Goal: Communication & Community: Answer question/provide support

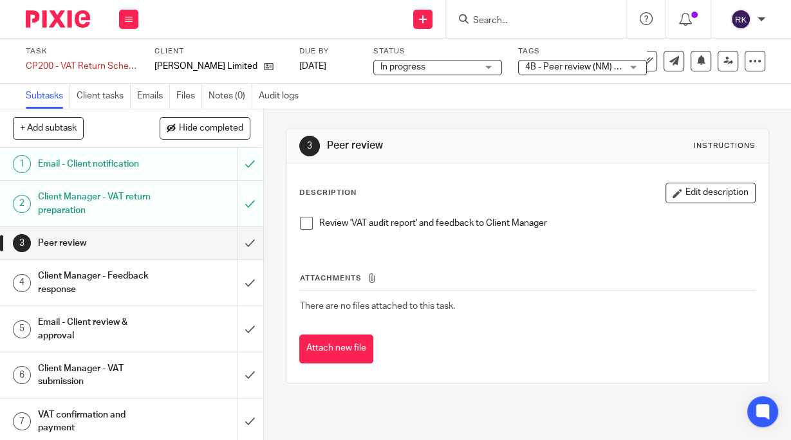
click at [533, 25] on input "Search" at bounding box center [530, 21] width 116 height 12
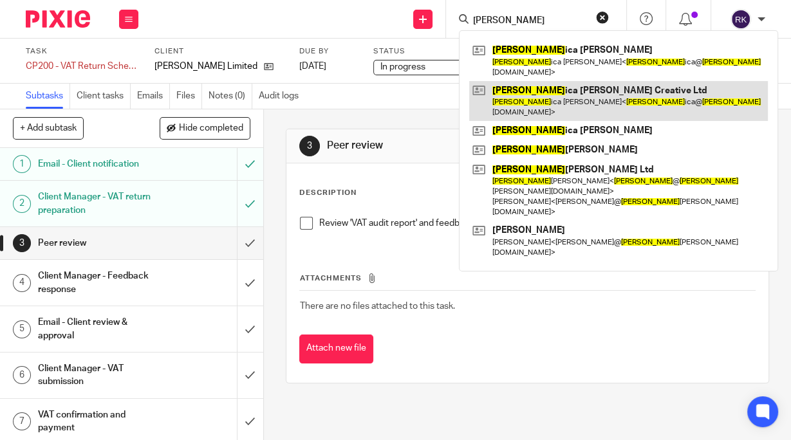
type input "Jess"
click at [538, 90] on link at bounding box center [618, 101] width 299 height 40
click at [535, 88] on link at bounding box center [618, 101] width 299 height 40
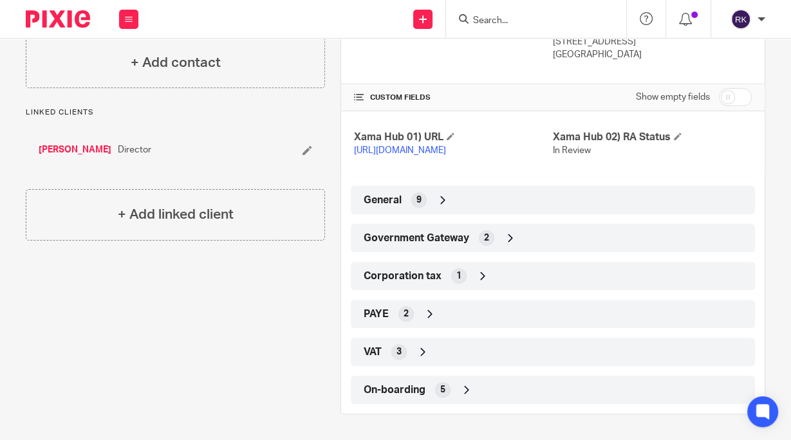
scroll to position [261, 0]
click at [475, 244] on div "Government Gateway 2" at bounding box center [553, 238] width 385 height 22
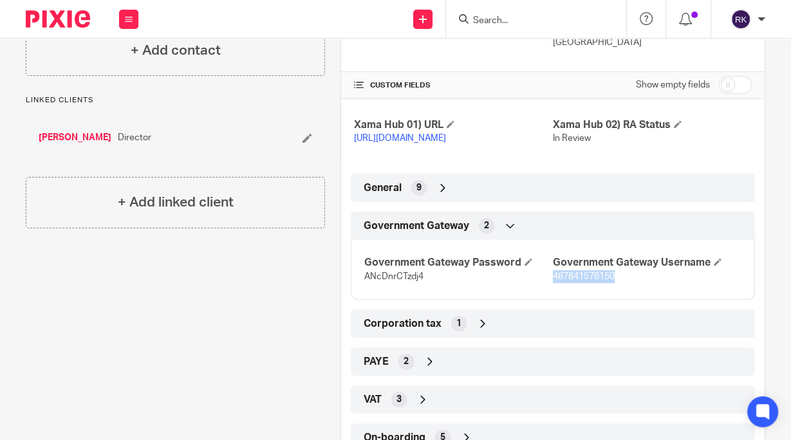
drag, startPoint x: 614, startPoint y: 288, endPoint x: 548, endPoint y: 288, distance: 66.3
click at [553, 283] on p "487841578150" at bounding box center [647, 276] width 189 height 13
copy span "487841578150"
drag, startPoint x: 423, startPoint y: 288, endPoint x: 361, endPoint y: 290, distance: 62.5
click at [364, 283] on p "ANcDnrCTzdj4" at bounding box center [458, 276] width 189 height 13
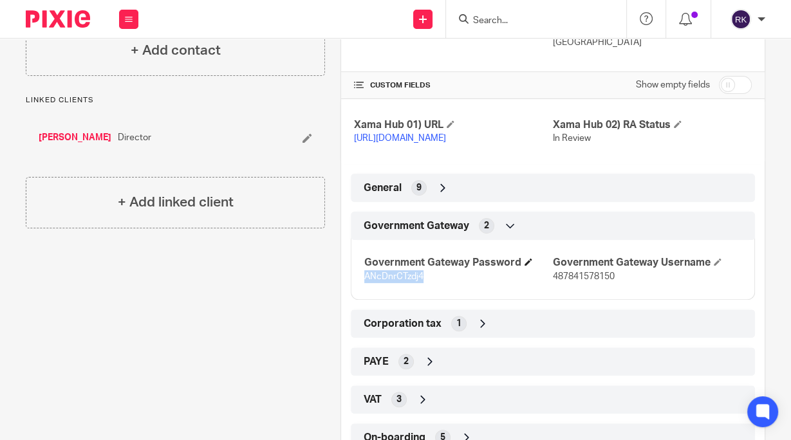
copy span "ANcDnrCTzdj4"
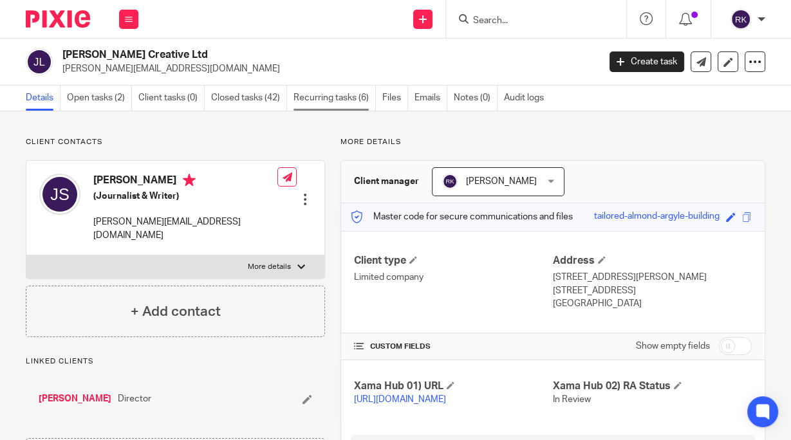
scroll to position [0, 0]
click at [106, 95] on link "Open tasks (2)" at bounding box center [99, 98] width 65 height 25
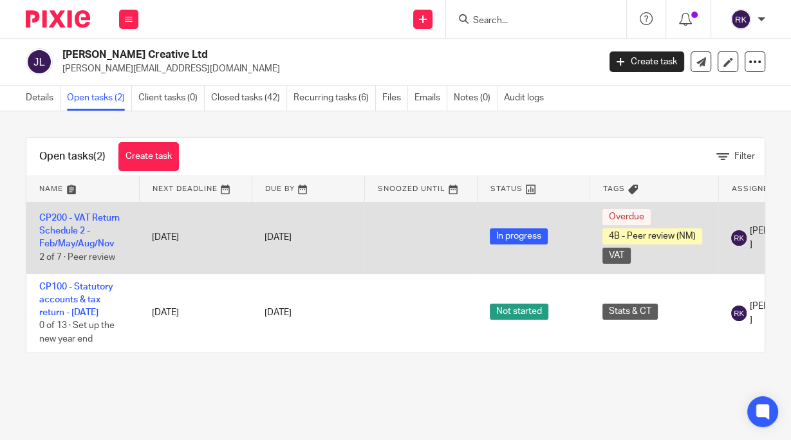
click at [86, 213] on td "CP200 - VAT Return Schedule 2 - Feb/May/Aug/Nov 2 of 7 · Peer review" at bounding box center [82, 237] width 113 height 71
click at [84, 217] on link "CP200 - VAT Return Schedule 2 - Feb/May/Aug/Nov" at bounding box center [79, 231] width 80 height 35
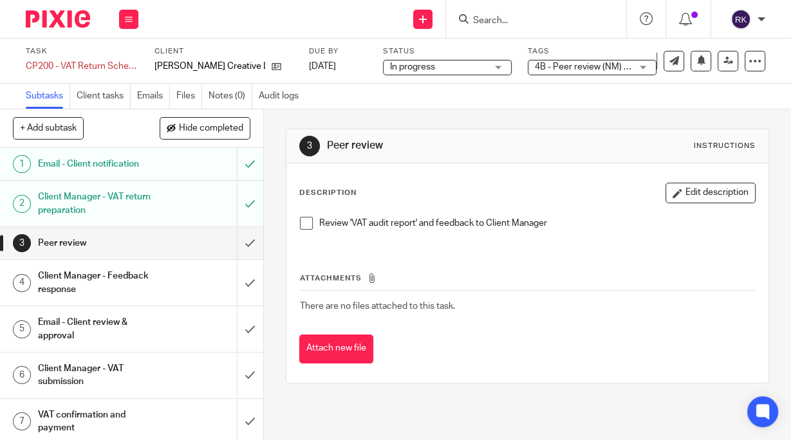
click at [578, 69] on span "4B - Peer review (NM) + 1" at bounding box center [585, 66] width 101 height 9
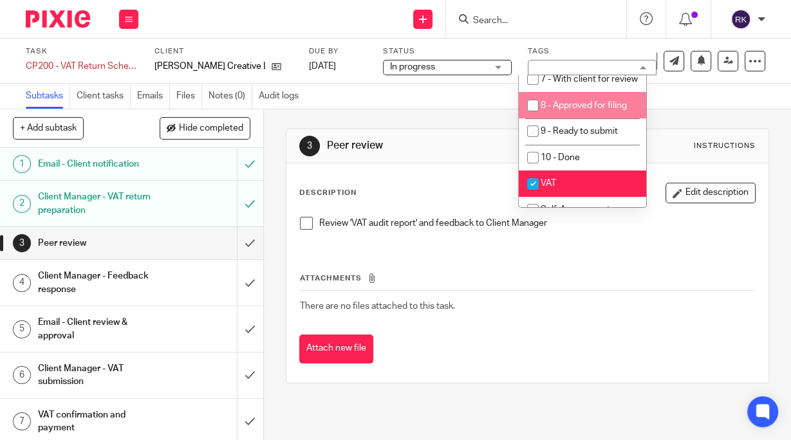
scroll to position [206, 0]
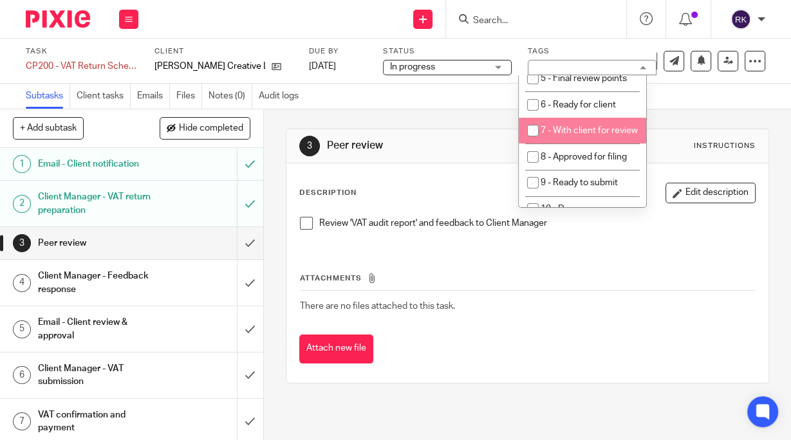
click at [571, 135] on span "7 - With client for review" at bounding box center [589, 130] width 97 height 9
checkbox input "true"
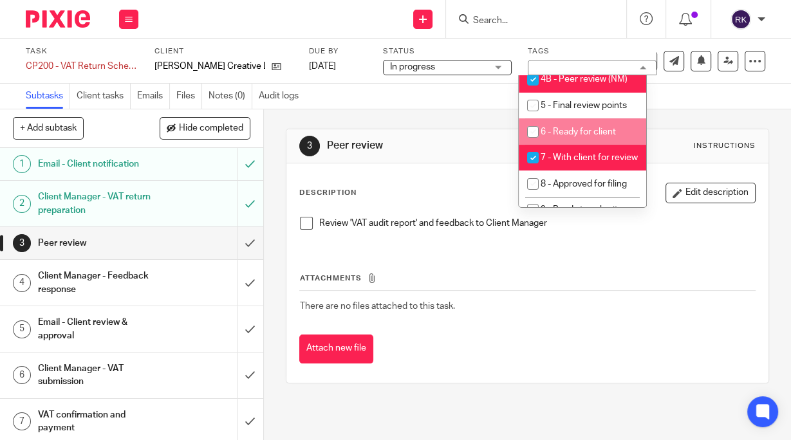
scroll to position [155, 0]
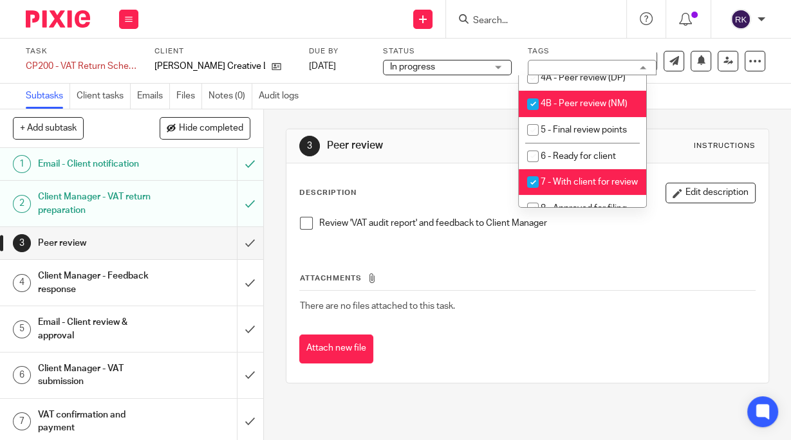
click at [534, 117] on input "checkbox" at bounding box center [533, 104] width 24 height 24
checkbox input "false"
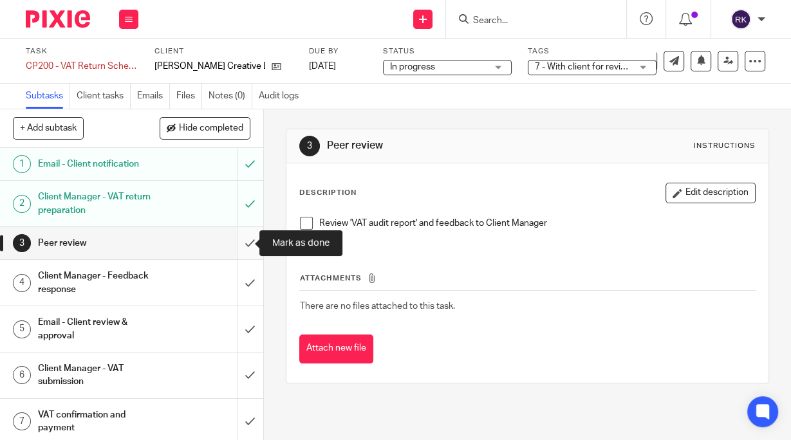
click at [234, 237] on input "submit" at bounding box center [131, 243] width 263 height 32
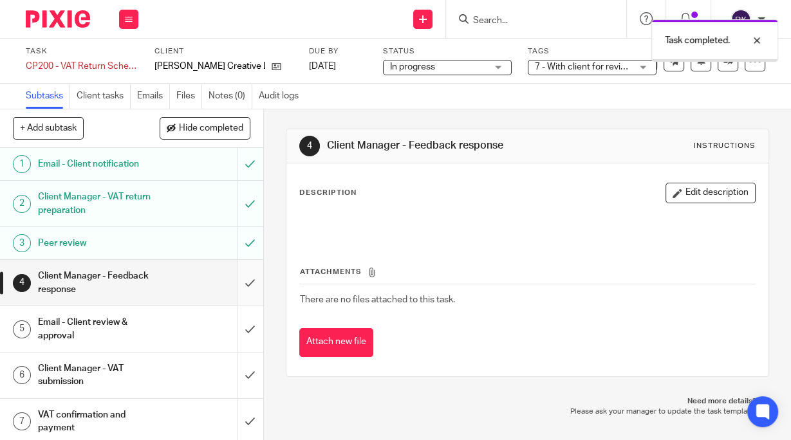
click at [240, 283] on input "submit" at bounding box center [131, 283] width 263 height 46
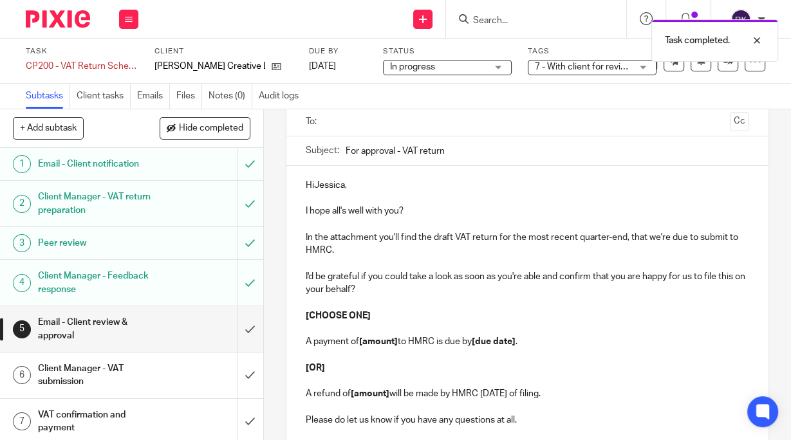
scroll to position [103, 0]
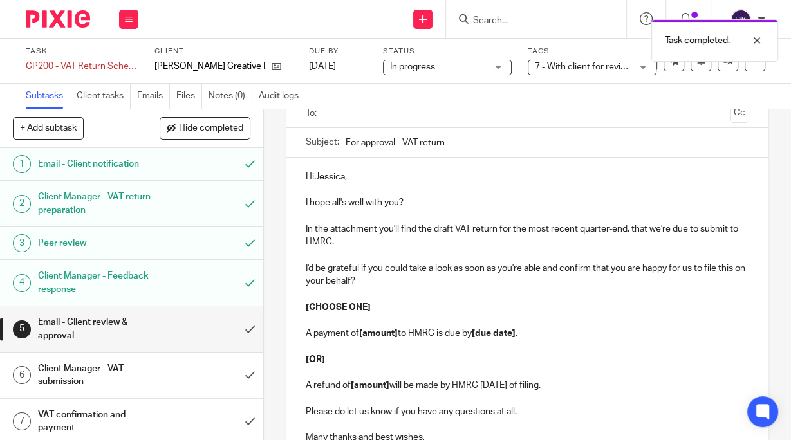
click at [310, 175] on p "HiJessica," at bounding box center [528, 177] width 444 height 13
click at [341, 177] on p "Hi Jessica," at bounding box center [528, 177] width 444 height 13
click at [343, 178] on p "Hi Jessica," at bounding box center [528, 177] width 444 height 13
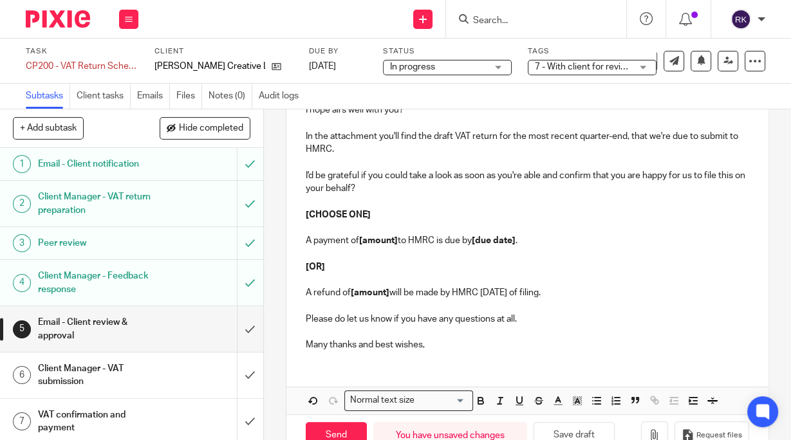
scroll to position [230, 0]
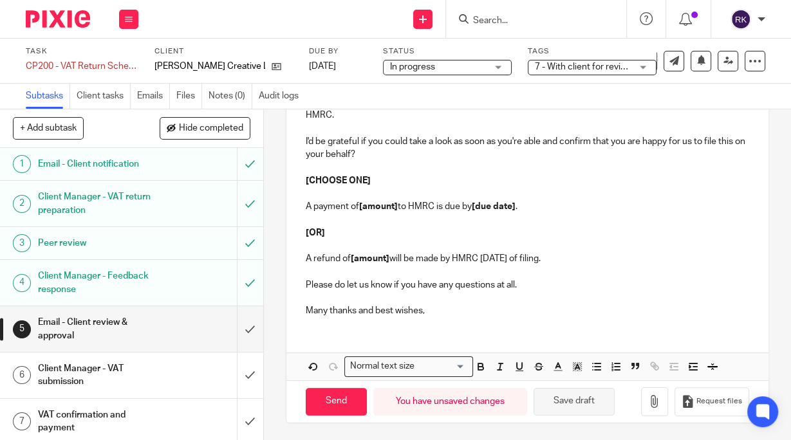
click at [549, 405] on button "Save draft" at bounding box center [574, 402] width 81 height 28
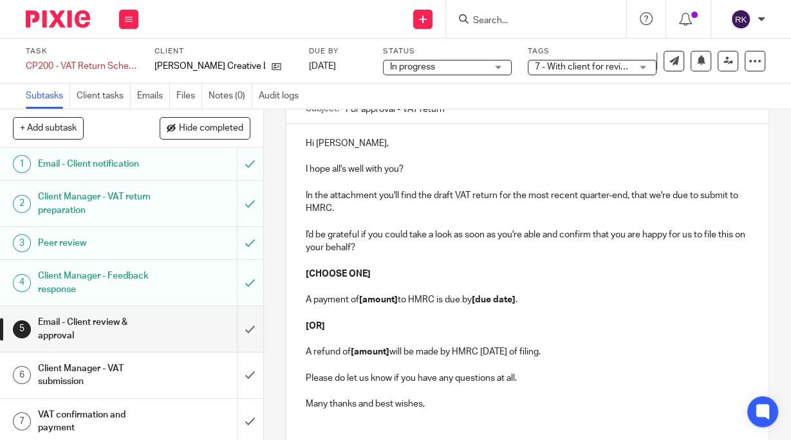
scroll to position [155, 0]
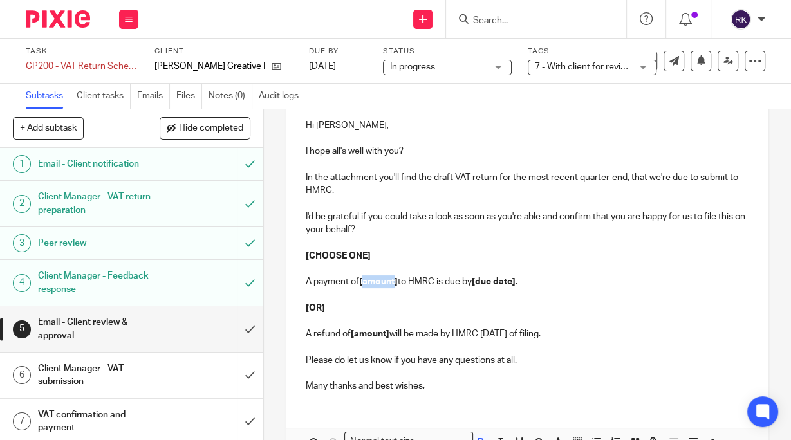
drag, startPoint x: 392, startPoint y: 283, endPoint x: 363, endPoint y: 283, distance: 29.0
click at [363, 283] on strong "[amount]" at bounding box center [378, 282] width 39 height 9
click at [362, 284] on strong "[4,003.74" at bounding box center [378, 282] width 38 height 9
drag, startPoint x: 377, startPoint y: 258, endPoint x: 294, endPoint y: 247, distance: 83.7
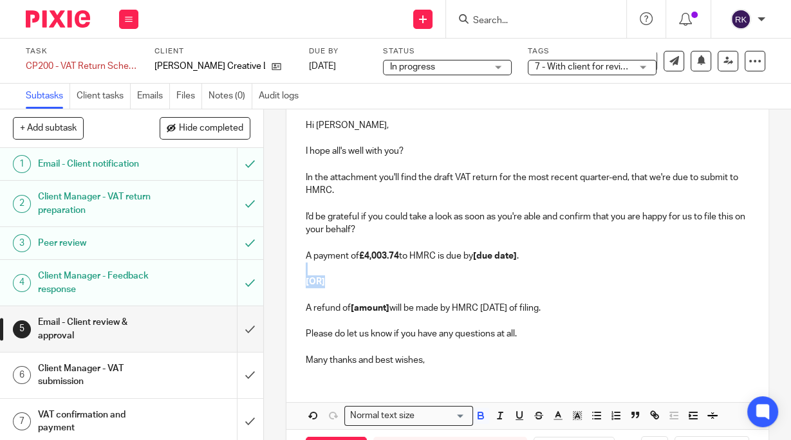
drag, startPoint x: 335, startPoint y: 283, endPoint x: 299, endPoint y: 270, distance: 38.3
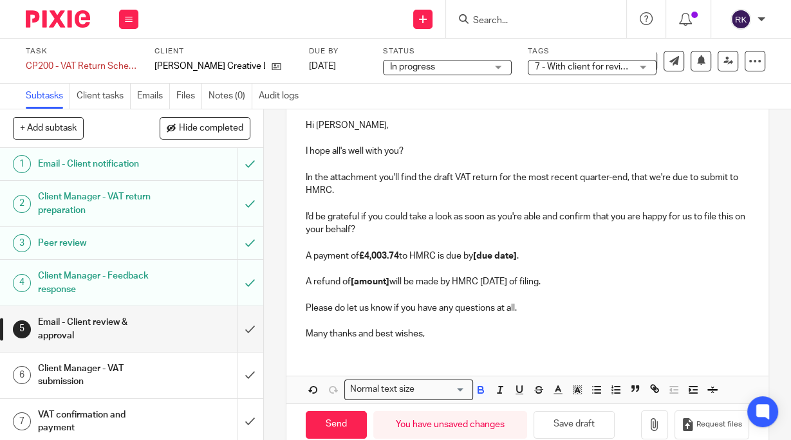
drag, startPoint x: 576, startPoint y: 278, endPoint x: 287, endPoint y: 279, distance: 289.1
click at [287, 279] on div "Hi Jess, I hope all's well with you? In the attachment you'll find the draft VA…" at bounding box center [528, 228] width 482 height 245
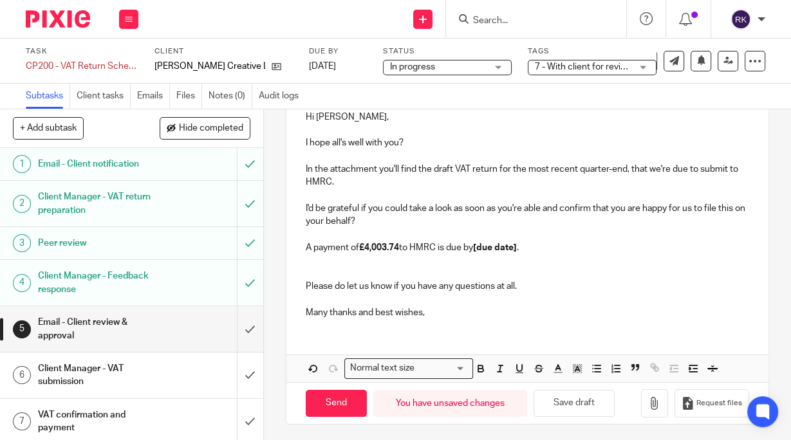
scroll to position [165, 0]
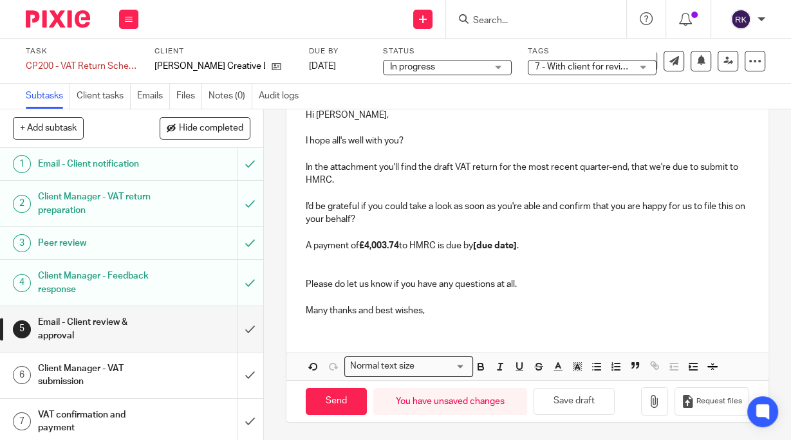
click at [517, 244] on strong "[due date]" at bounding box center [495, 245] width 44 height 9
click at [437, 243] on p "A payment of £4,003.74 to HMRC is due by 7th October 2025 ." at bounding box center [528, 246] width 444 height 13
drag, startPoint x: 440, startPoint y: 244, endPoint x: 489, endPoint y: 243, distance: 49.6
click at [484, 247] on p "A payment of £4,003.74 to HMRC is due by 7th October 2025 ." at bounding box center [528, 246] width 444 height 13
drag, startPoint x: 605, startPoint y: 242, endPoint x: 614, endPoint y: 247, distance: 9.5
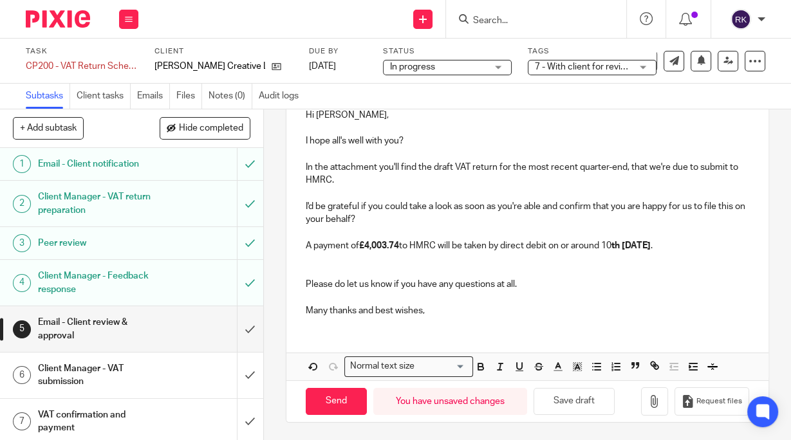
click at [614, 247] on p "A payment of £4,003.74 to HMRC will be taken by direct debit on or around 10 th…" at bounding box center [528, 246] width 444 height 13
click at [478, 367] on icon "button" at bounding box center [480, 368] width 5 height 3
click at [565, 255] on p at bounding box center [528, 258] width 444 height 13
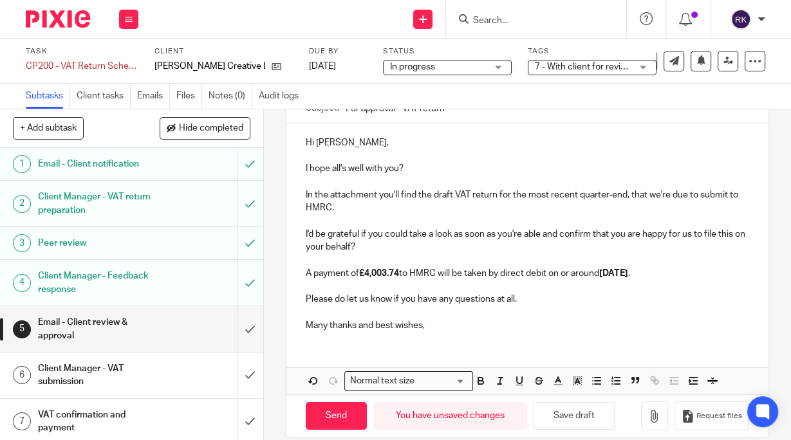
scroll to position [152, 0]
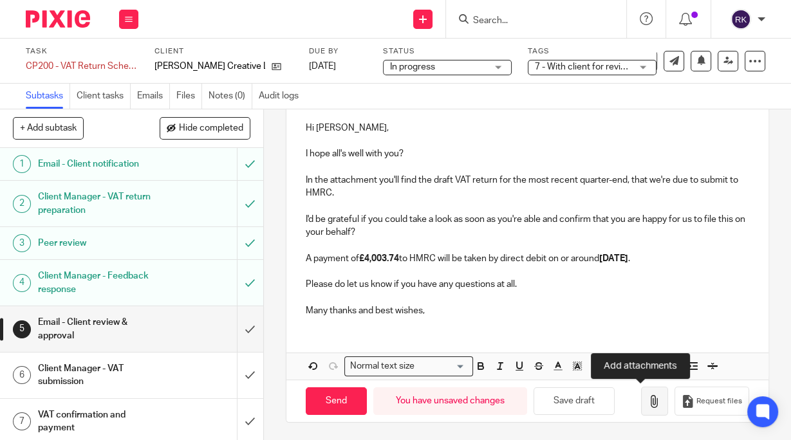
click at [648, 399] on icon "button" at bounding box center [654, 401] width 13 height 13
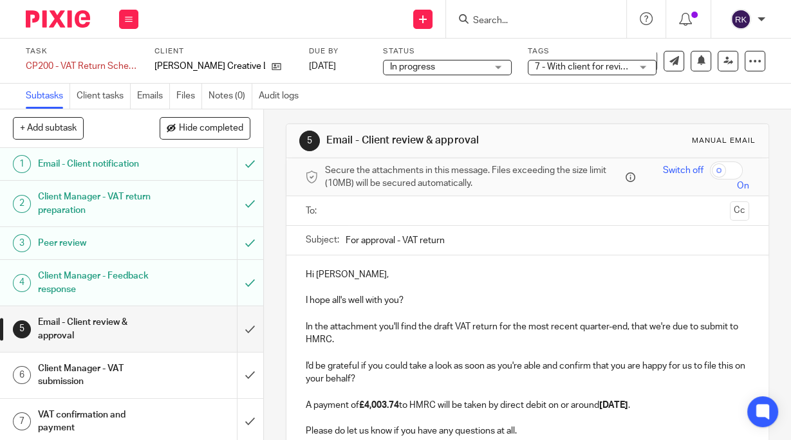
scroll to position [0, 0]
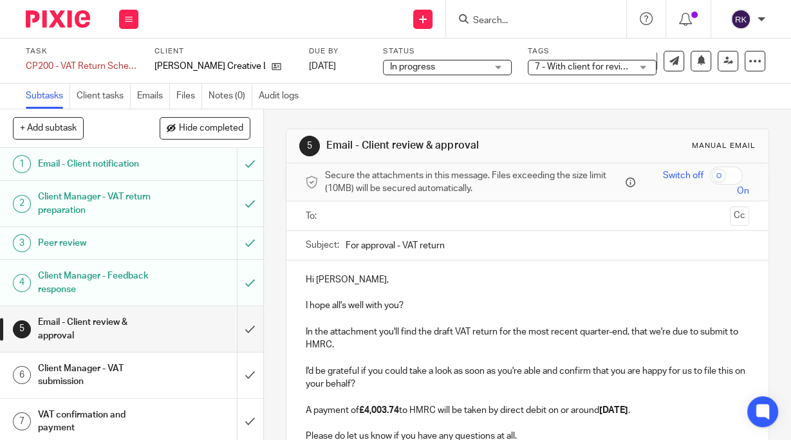
click at [415, 211] on input "text" at bounding box center [527, 216] width 395 height 15
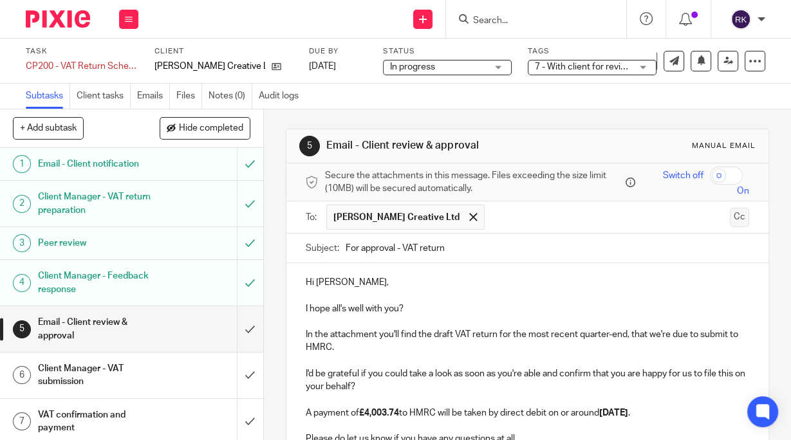
click at [730, 218] on button "Cc" at bounding box center [739, 217] width 19 height 19
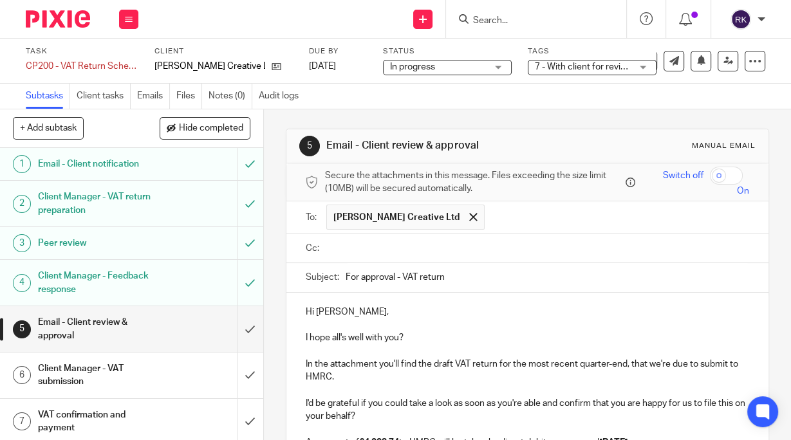
click at [417, 243] on input "text" at bounding box center [537, 248] width 415 height 15
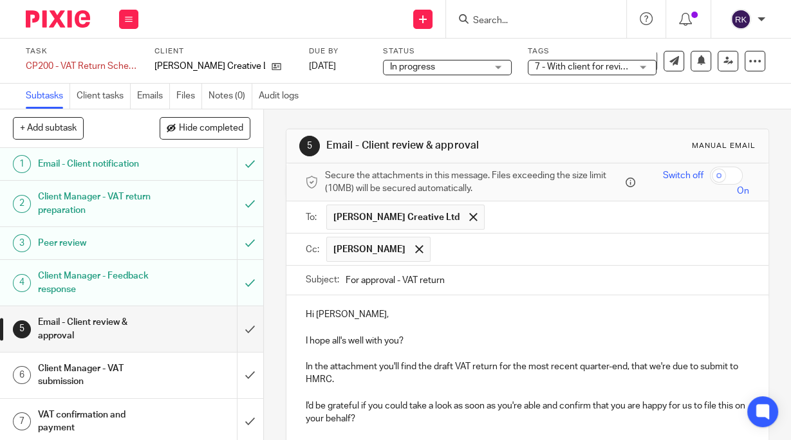
click at [456, 257] on input "text" at bounding box center [590, 249] width 307 height 25
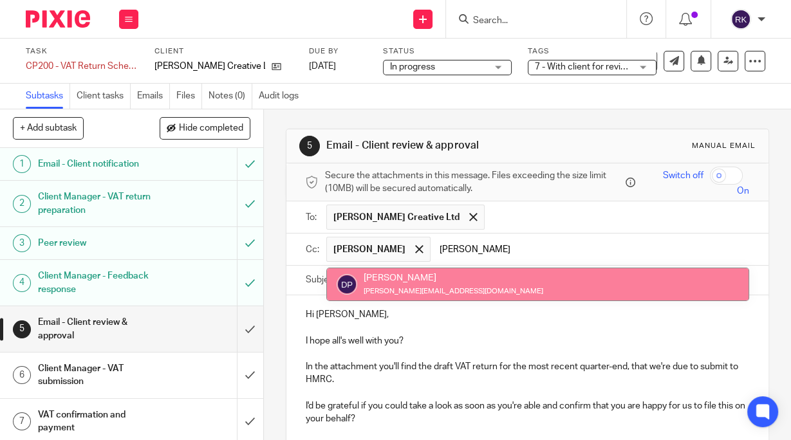
type input "dan"
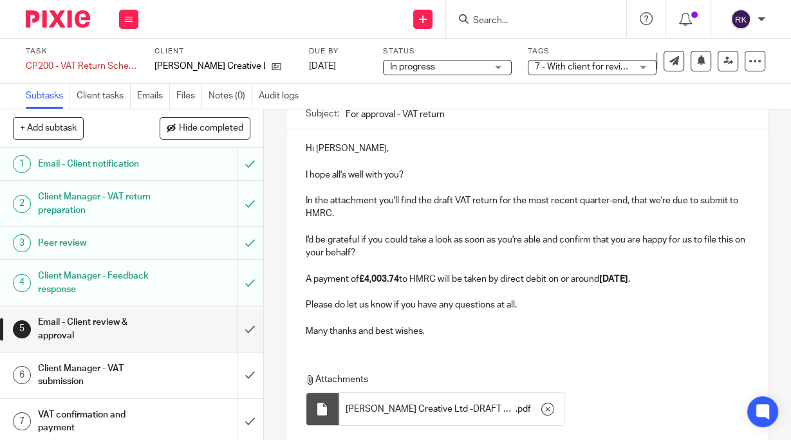
scroll to position [259, 0]
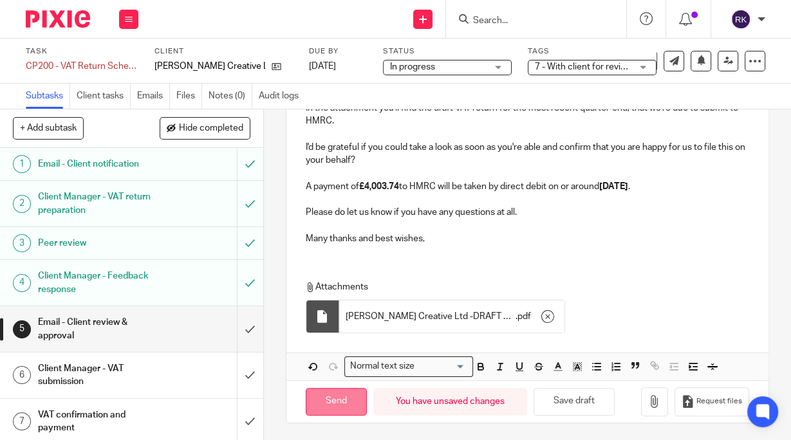
click at [335, 399] on input "Send" at bounding box center [336, 402] width 61 height 28
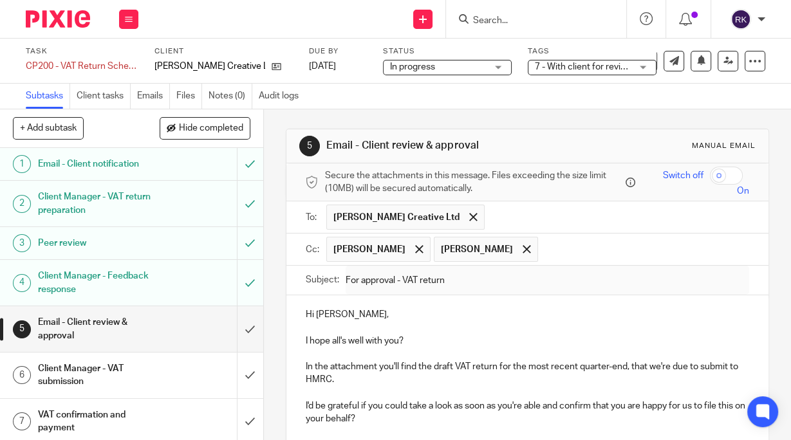
scroll to position [0, 0]
type input "Sent"
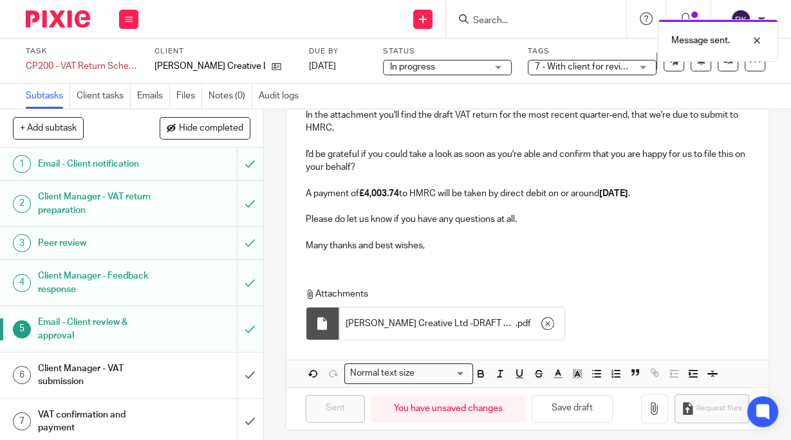
scroll to position [259, 0]
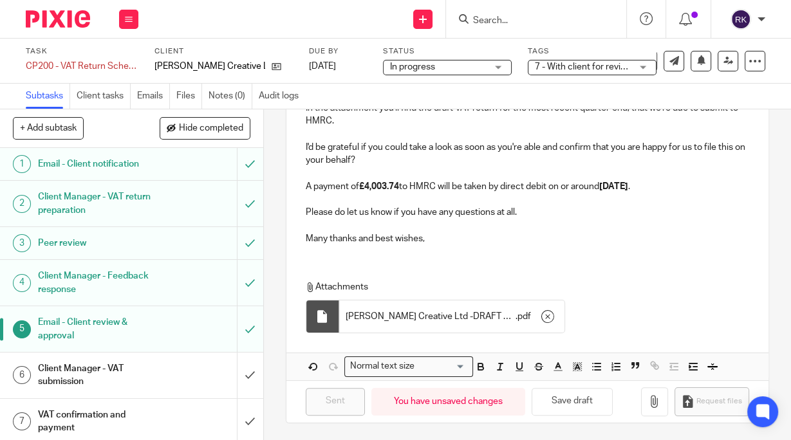
click at [500, 19] on input "Search" at bounding box center [530, 21] width 116 height 12
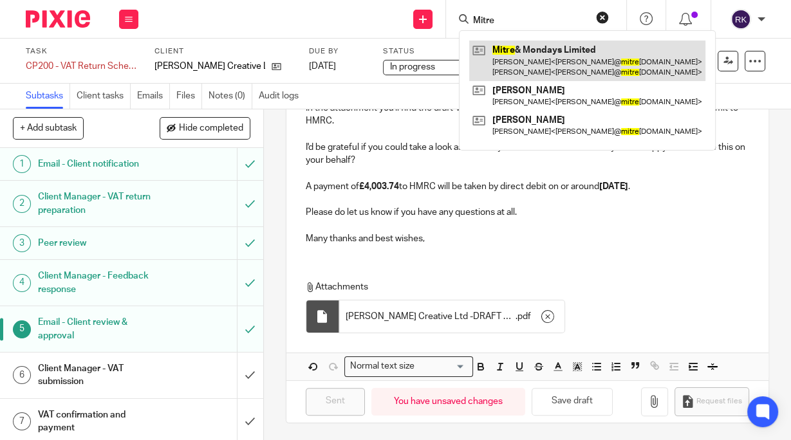
type input "Mitre"
click at [575, 70] on link at bounding box center [587, 61] width 236 height 40
click at [582, 55] on link at bounding box center [587, 61] width 236 height 40
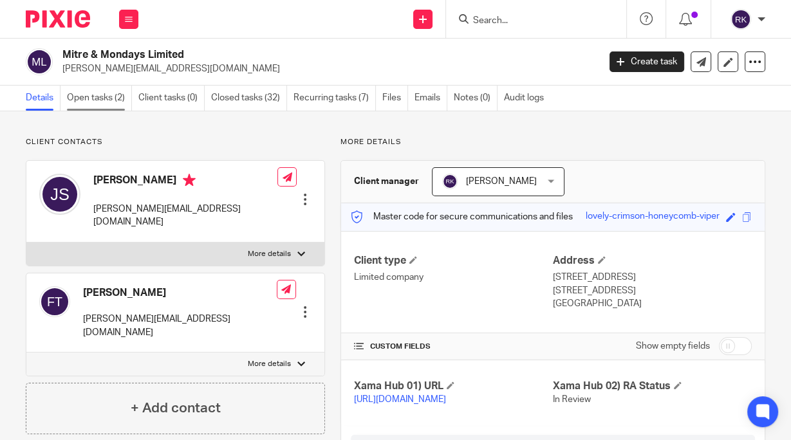
click at [88, 95] on link "Open tasks (2)" at bounding box center [99, 98] width 65 height 25
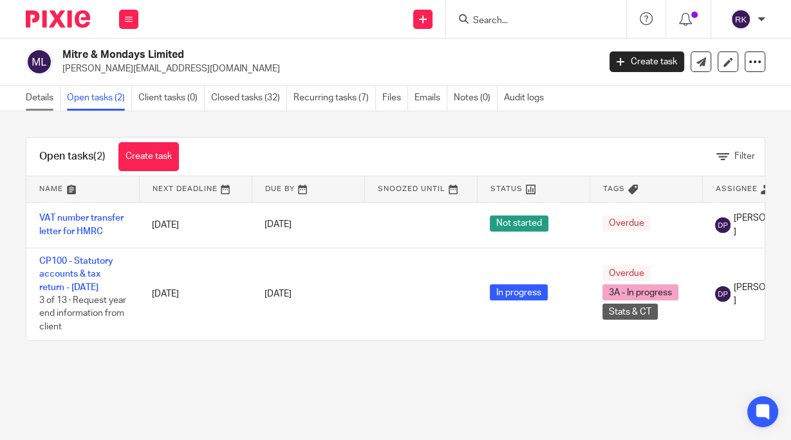
click at [44, 95] on link "Details" at bounding box center [43, 98] width 35 height 25
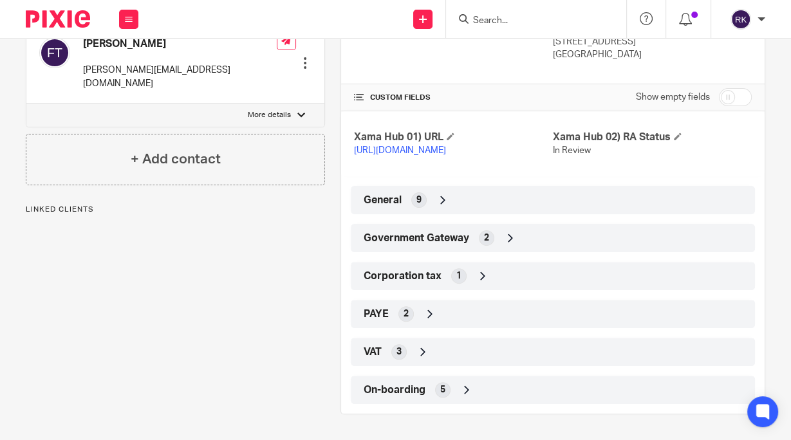
scroll to position [258, 0]
click at [466, 203] on div "General 9" at bounding box center [553, 200] width 385 height 22
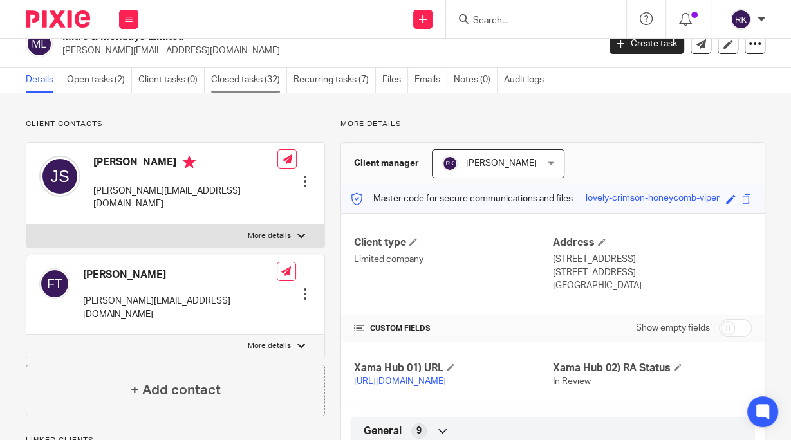
scroll to position [0, 0]
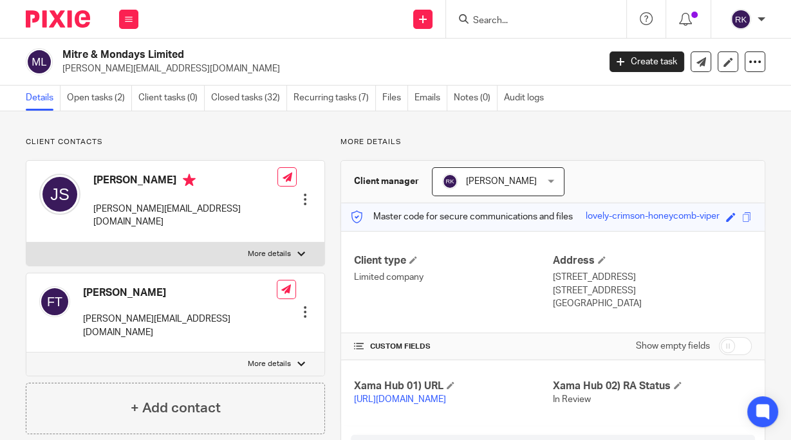
click at [480, 18] on input "Search" at bounding box center [530, 21] width 116 height 12
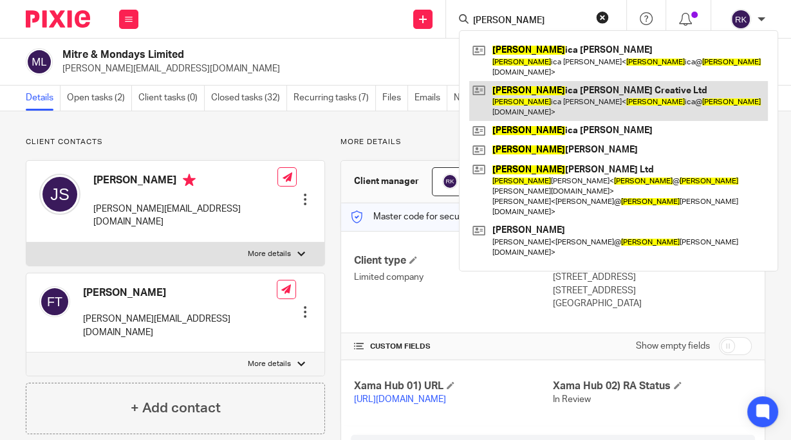
type input "[PERSON_NAME]"
click at [532, 83] on link at bounding box center [618, 101] width 299 height 40
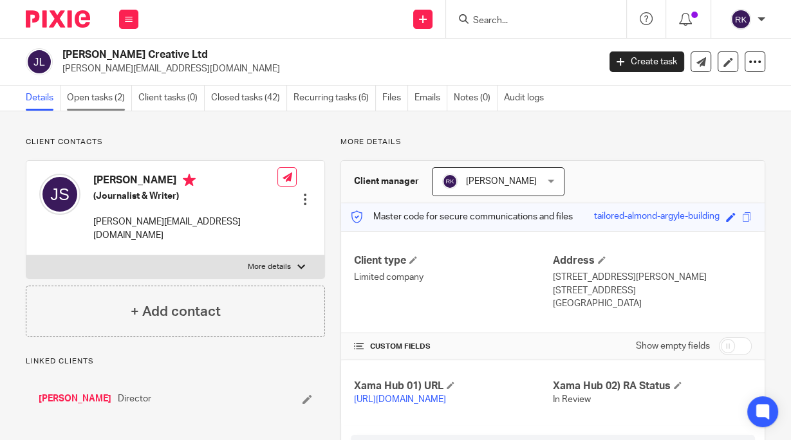
click at [98, 106] on link "Open tasks (2)" at bounding box center [99, 98] width 65 height 25
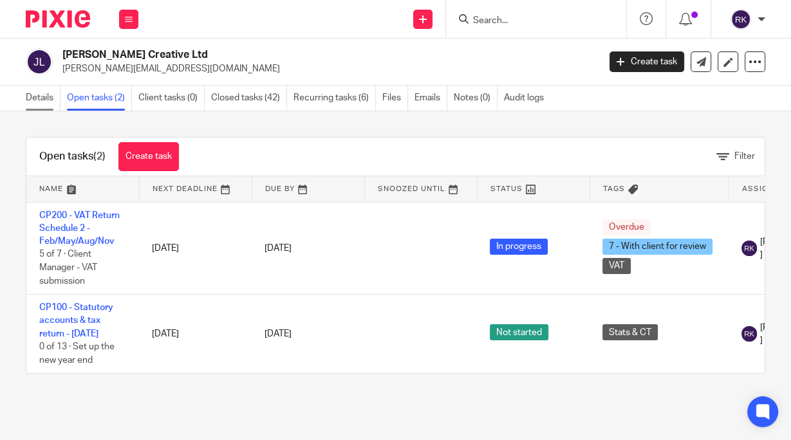
click at [35, 96] on link "Details" at bounding box center [43, 98] width 35 height 25
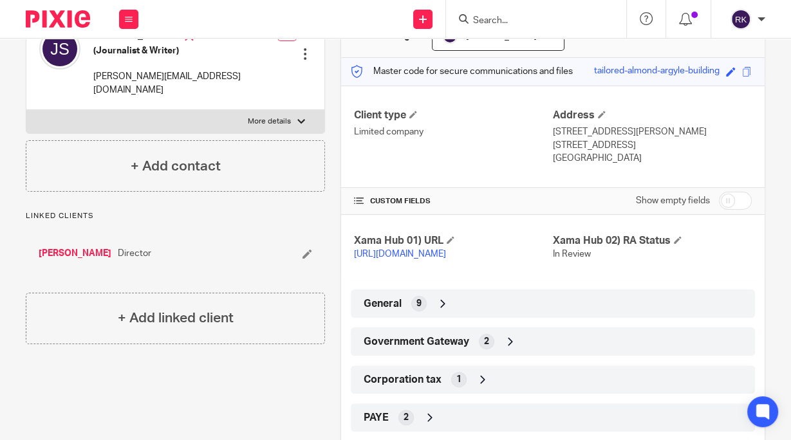
scroll to position [261, 0]
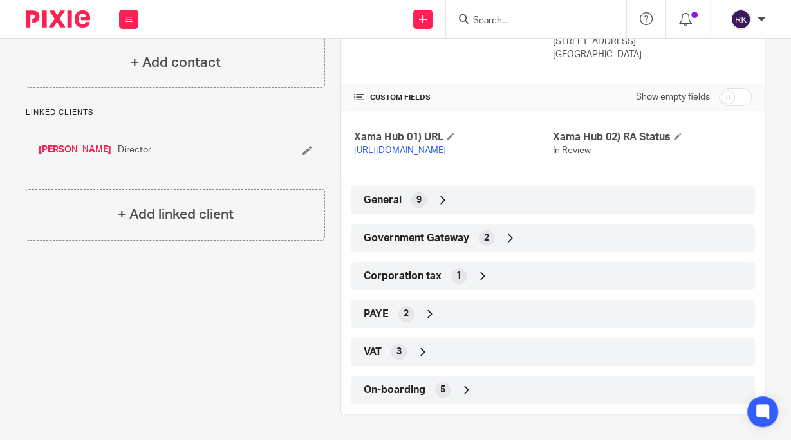
click at [518, 200] on div "General 9" at bounding box center [553, 200] width 385 height 22
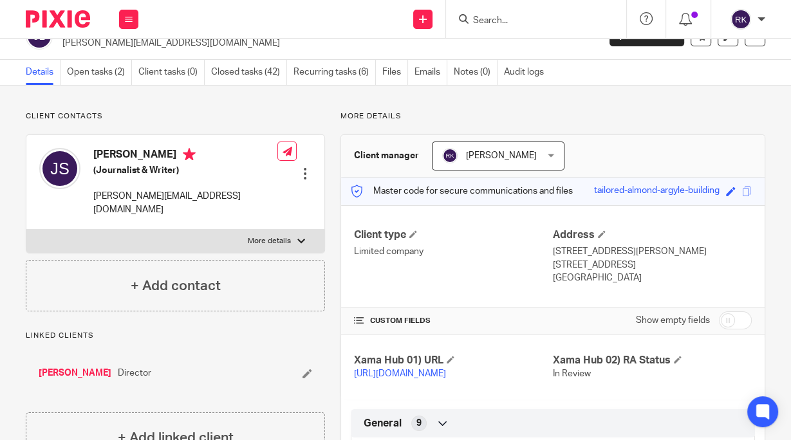
scroll to position [0, 0]
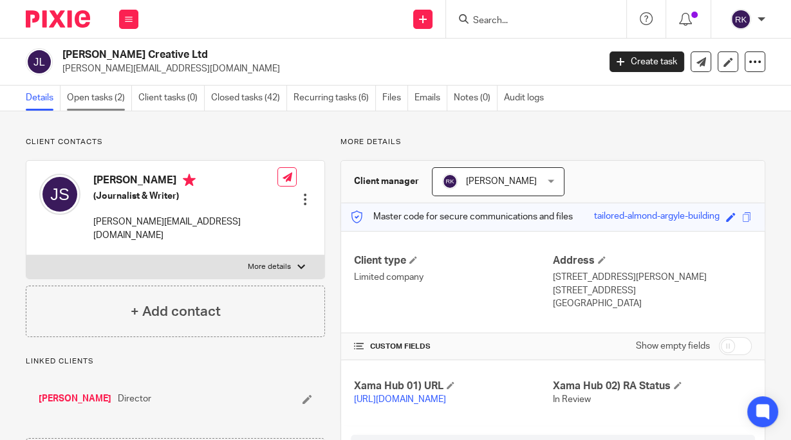
click at [88, 101] on link "Open tasks (2)" at bounding box center [99, 98] width 65 height 25
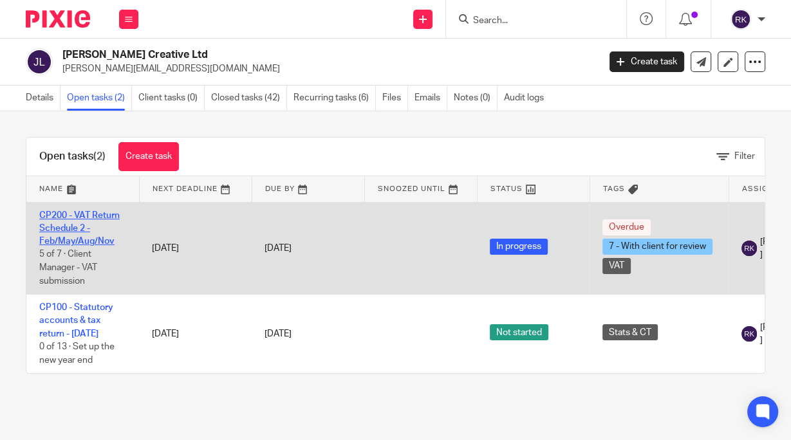
click at [88, 214] on link "CP200 - VAT Return Schedule 2 - Feb/May/Aug/Nov" at bounding box center [79, 228] width 80 height 35
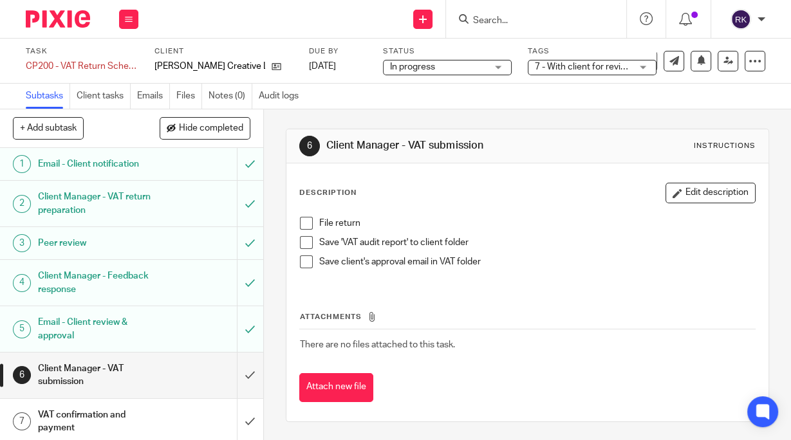
drag, startPoint x: 303, startPoint y: 223, endPoint x: 302, endPoint y: 234, distance: 11.7
click at [304, 223] on span at bounding box center [306, 223] width 13 height 13
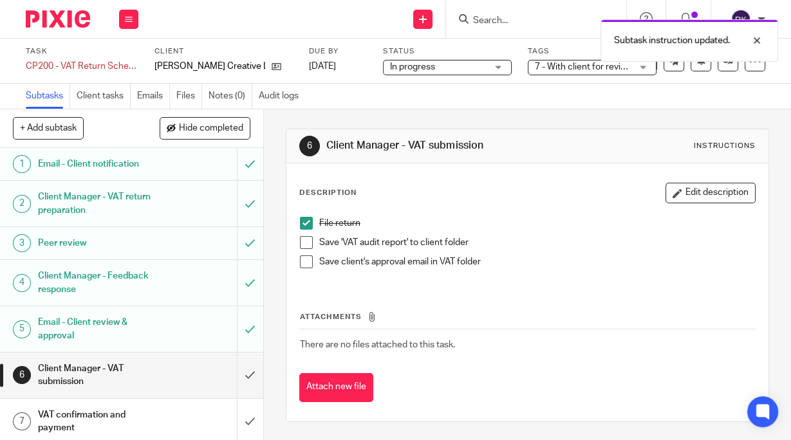
click at [302, 244] on span at bounding box center [306, 242] width 13 height 13
click at [303, 261] on span at bounding box center [306, 262] width 13 height 13
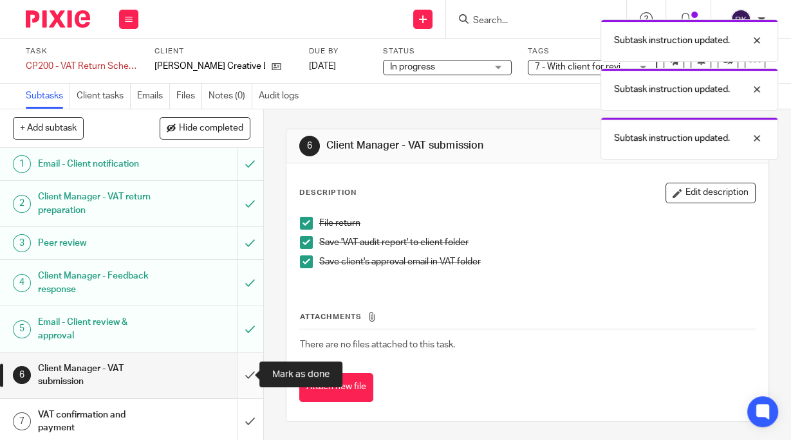
click at [235, 377] on input "submit" at bounding box center [131, 376] width 263 height 46
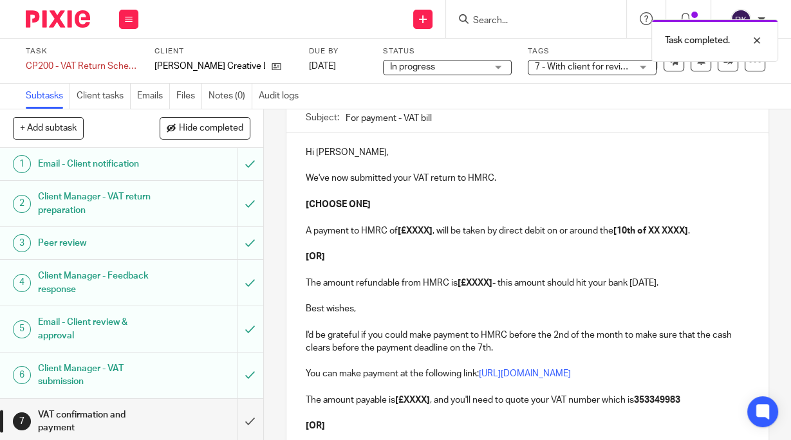
scroll to position [103, 0]
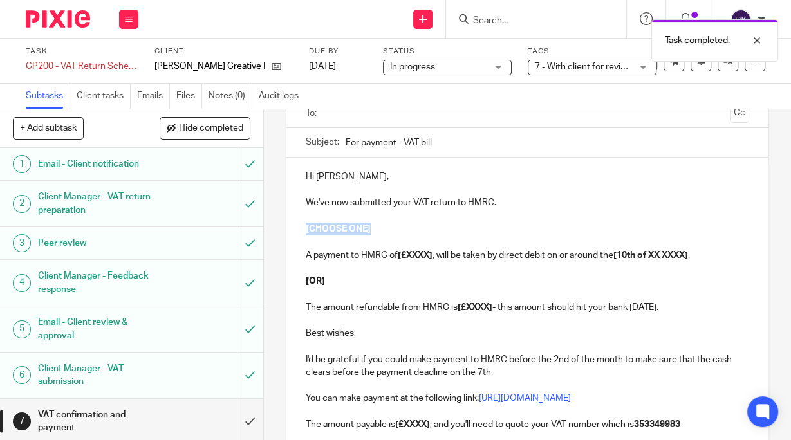
drag, startPoint x: 394, startPoint y: 232, endPoint x: 297, endPoint y: 229, distance: 97.3
click at [297, 229] on div "Hi Jessica, We've now submitted your VAT return to HMRC. [CHOOSE ONE] A payment…" at bounding box center [528, 345] width 482 height 375
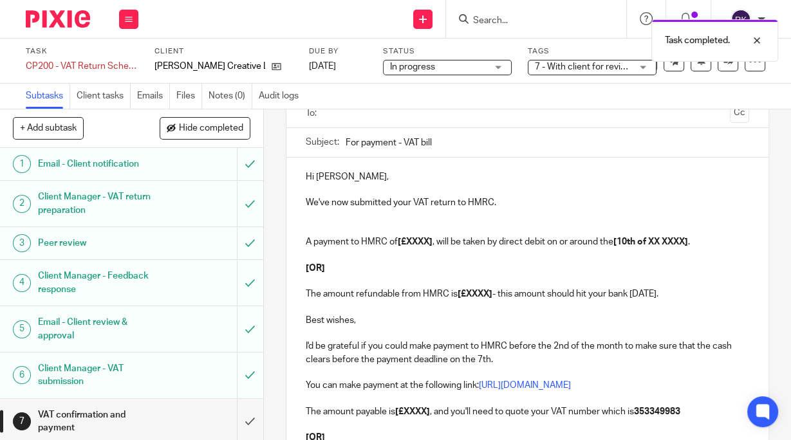
scroll to position [0, 0]
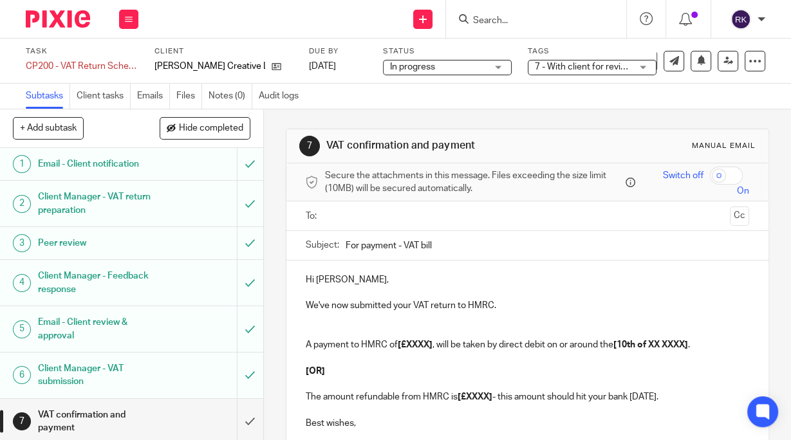
click at [368, 219] on input "text" at bounding box center [527, 216] width 395 height 15
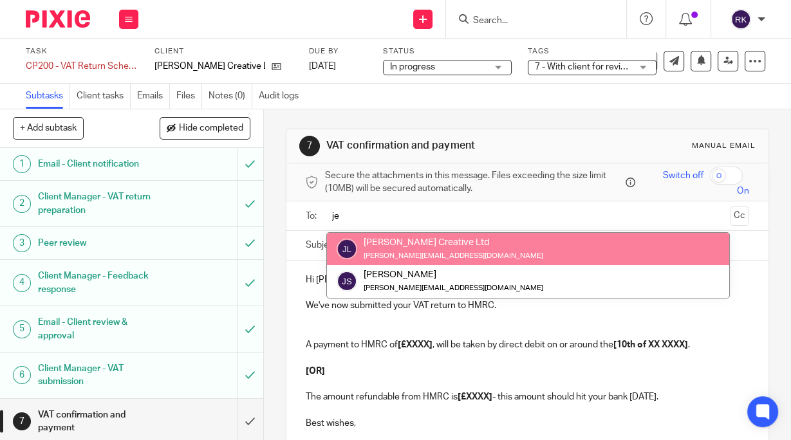
type input "je"
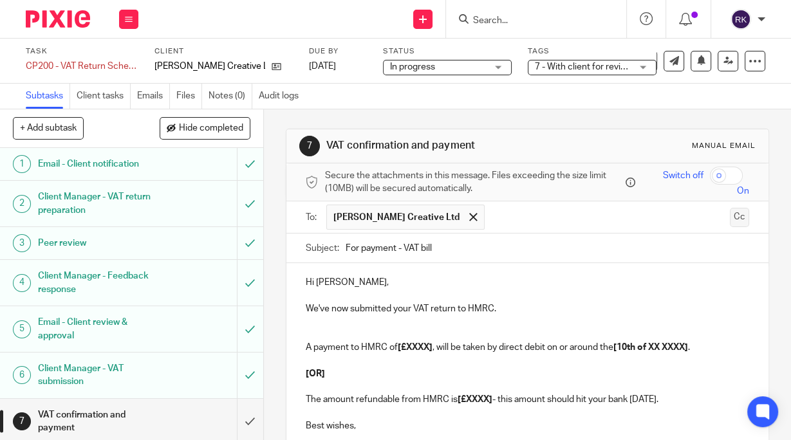
click at [730, 216] on button "Cc" at bounding box center [739, 217] width 19 height 19
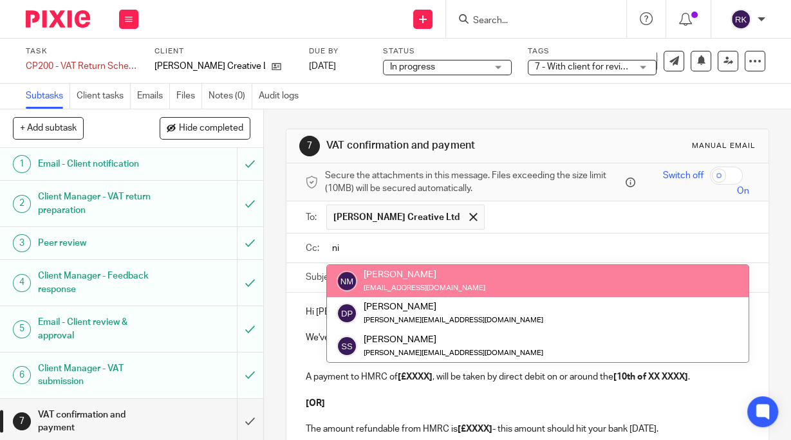
type input "ni"
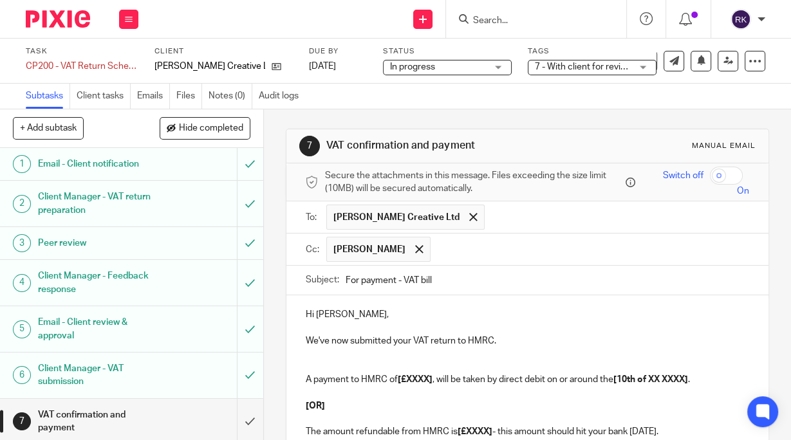
click at [451, 250] on input "text" at bounding box center [590, 249] width 307 height 25
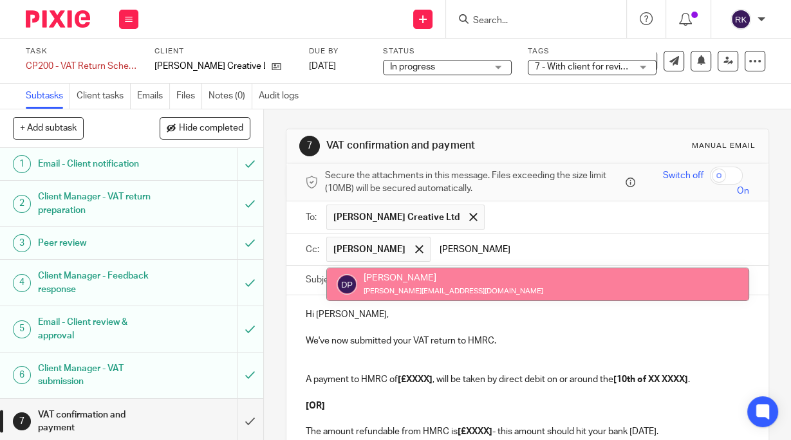
type input "dan"
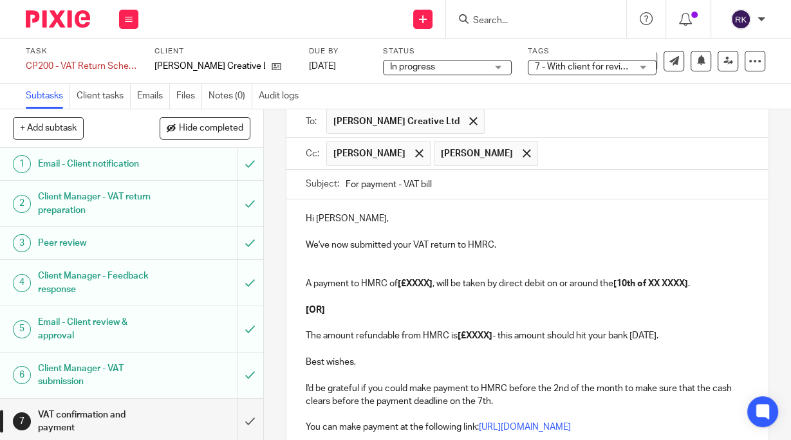
scroll to position [103, 0]
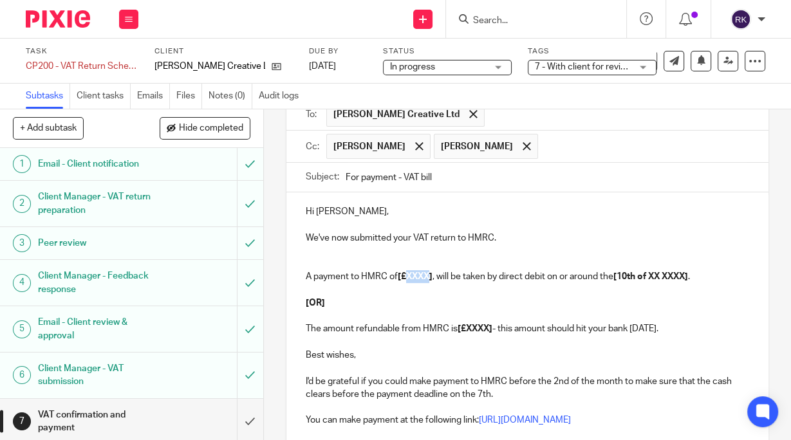
drag, startPoint x: 406, startPoint y: 276, endPoint x: 430, endPoint y: 278, distance: 24.0
click at [430, 278] on strong "[£XXXX]" at bounding box center [415, 276] width 35 height 9
paste div
click at [400, 276] on strong "[£4,003.74" at bounding box center [419, 276] width 43 height 9
click at [625, 276] on strong "[10th of XX XXXX]" at bounding box center [656, 276] width 75 height 9
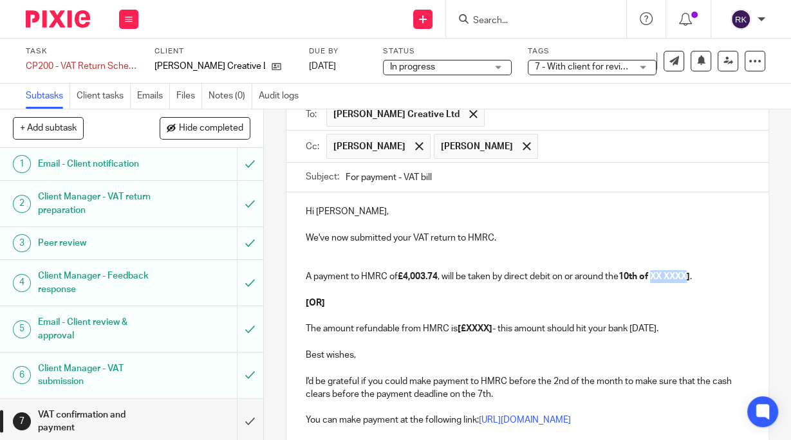
drag, startPoint x: 654, startPoint y: 274, endPoint x: 694, endPoint y: 277, distance: 39.4
click at [690, 277] on strong "10th of XX XXXX]" at bounding box center [654, 276] width 71 height 9
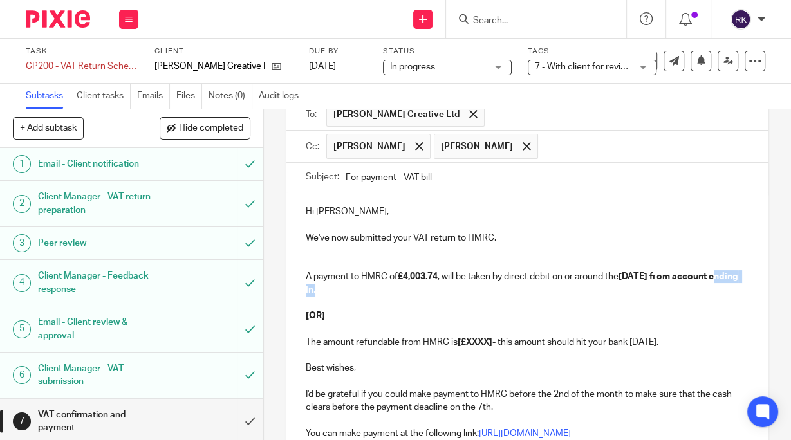
drag, startPoint x: 296, startPoint y: 288, endPoint x: 406, endPoint y: 294, distance: 109.6
click at [406, 294] on div "Hi Jessica, We've now submitted your VAT return to HMRC. A payment to HMRC of £…" at bounding box center [528, 380] width 482 height 375
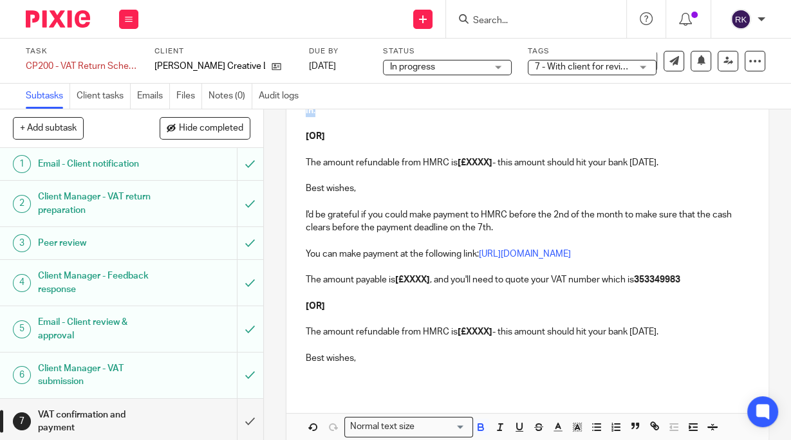
scroll to position [309, 0]
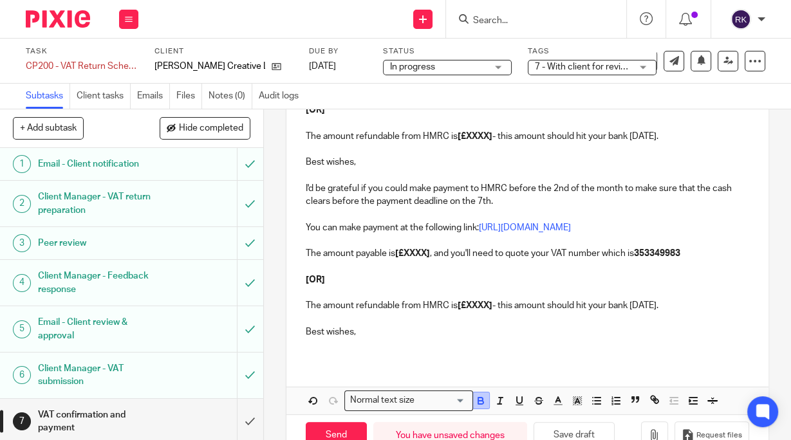
click at [478, 403] on icon "button" at bounding box center [480, 402] width 5 height 3
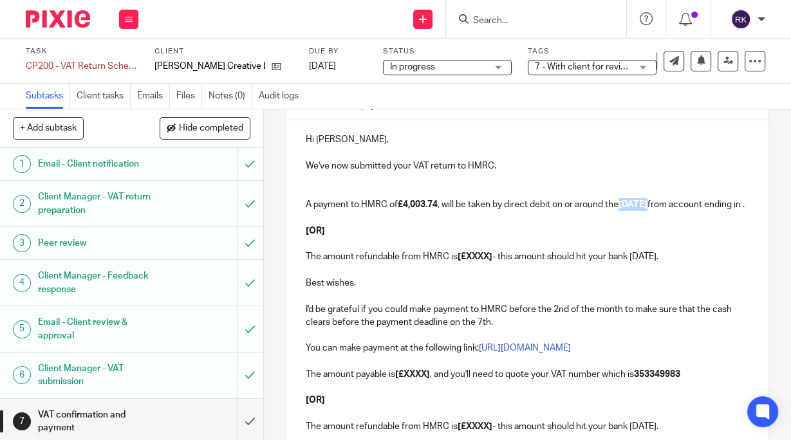
scroll to position [172, 0]
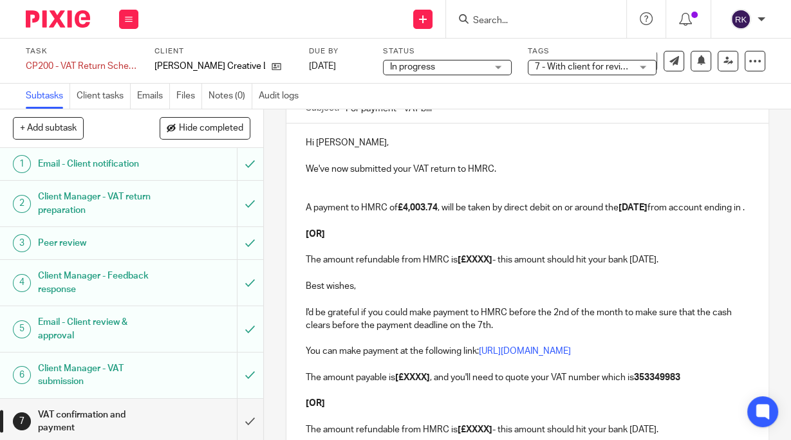
click at [457, 241] on p "[OR]" at bounding box center [528, 234] width 444 height 13
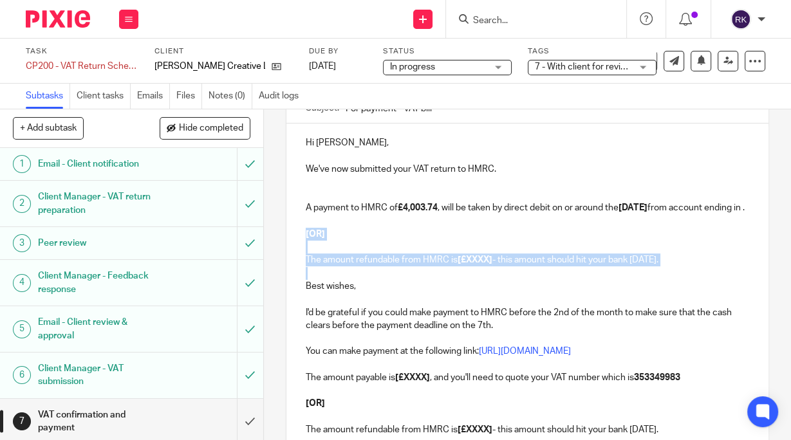
drag, startPoint x: 294, startPoint y: 240, endPoint x: 383, endPoint y: 281, distance: 98.0
click at [383, 281] on div "Hi Jessica, We've now submitted your VAT return to HMRC. A payment to HMRC of £…" at bounding box center [528, 305] width 482 height 362
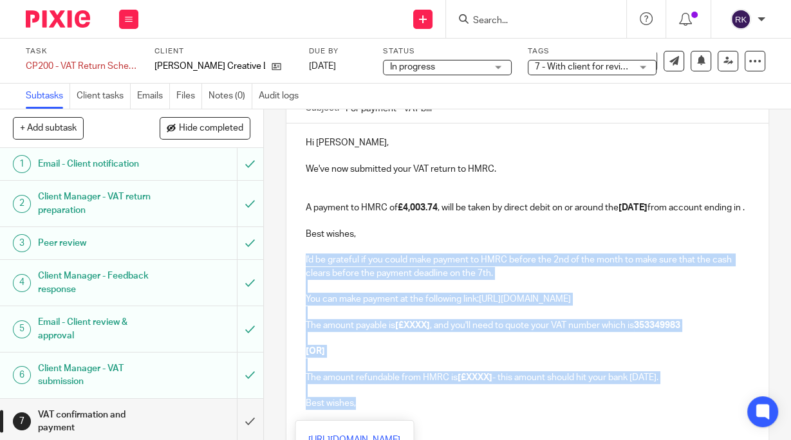
drag, startPoint x: 301, startPoint y: 270, endPoint x: 604, endPoint y: 411, distance: 334.8
click at [604, 411] on div "Hi Jessica, We've now submitted your VAT return to HMRC. A payment to HMRC of £…" at bounding box center [528, 279] width 482 height 310
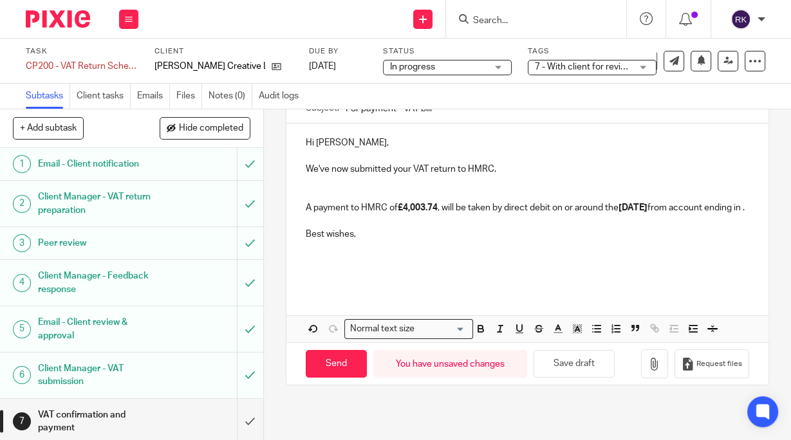
scroll to position [59, 0]
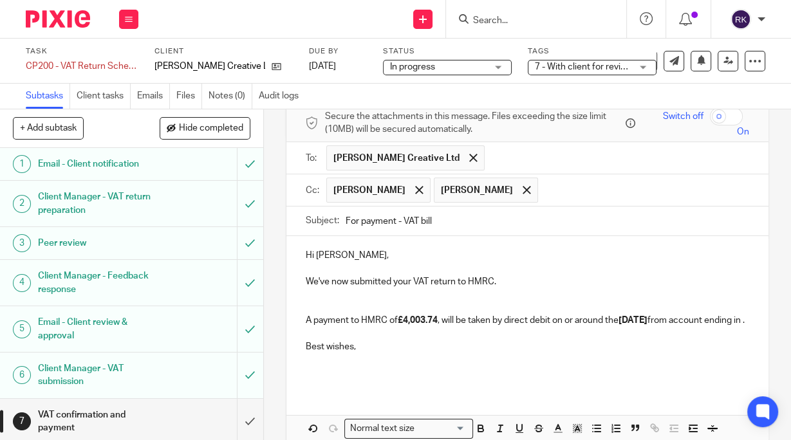
click at [374, 301] on p at bounding box center [528, 307] width 444 height 13
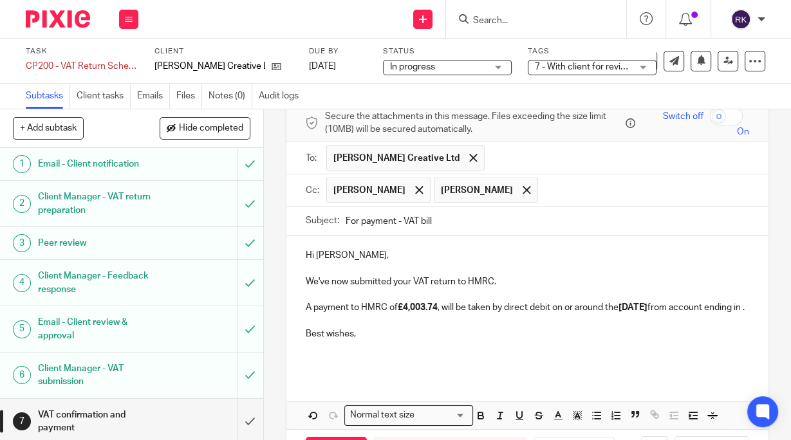
click at [308, 279] on p "We've now submitted your VAT return to HMRC." at bounding box center [528, 282] width 444 height 13
click at [307, 281] on p "We've now submitted your VAT return to HMRC." at bounding box center [528, 282] width 444 height 13
click at [306, 281] on p "We've now submitted your VAT return to HMRC." at bounding box center [528, 282] width 444 height 13
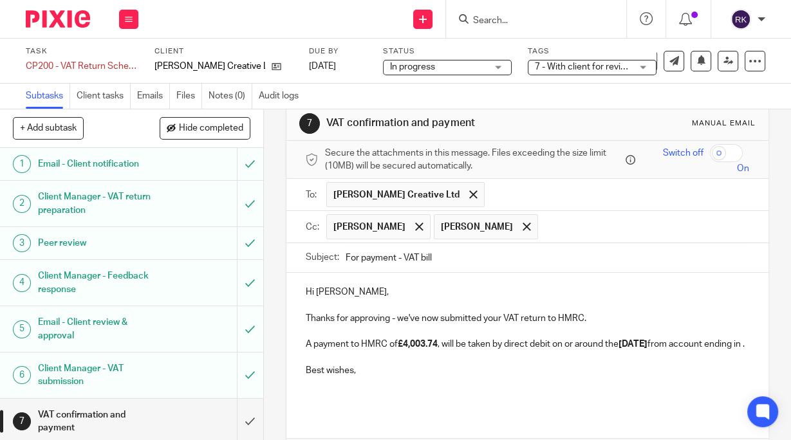
scroll to position [8, 0]
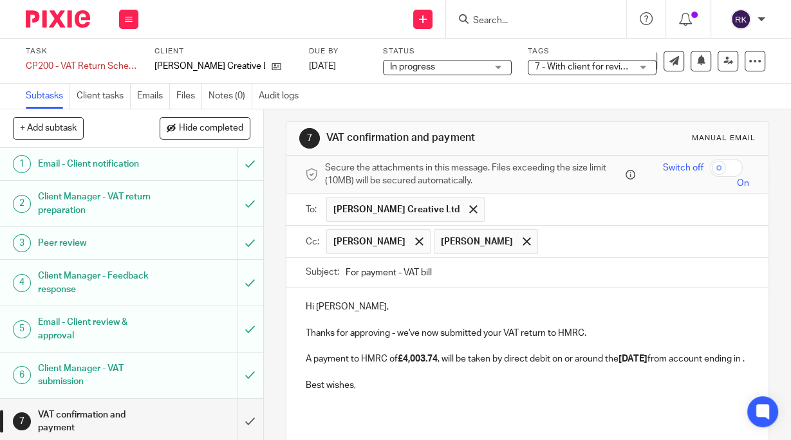
click at [427, 392] on p "Best wishes," at bounding box center [528, 385] width 444 height 13
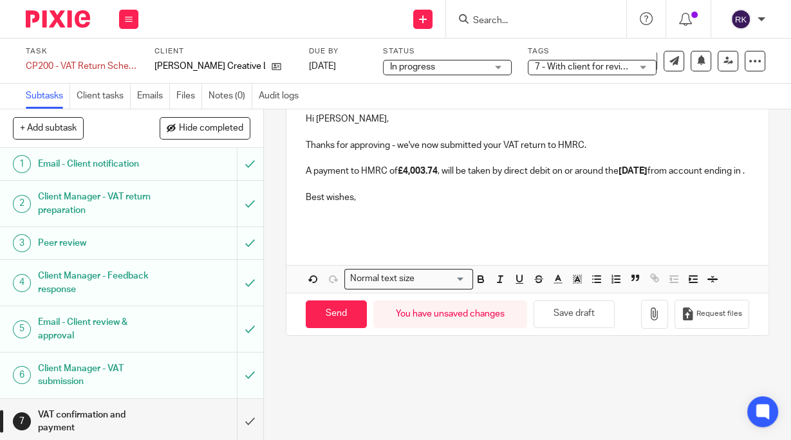
scroll to position [205, 0]
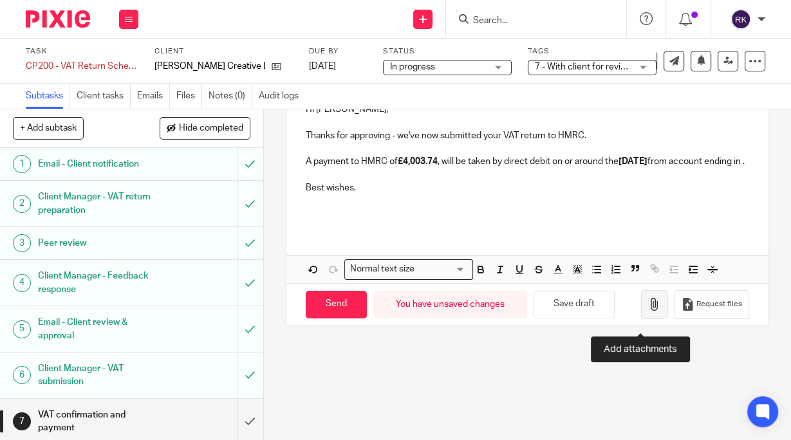
click at [648, 311] on icon "button" at bounding box center [654, 304] width 13 height 13
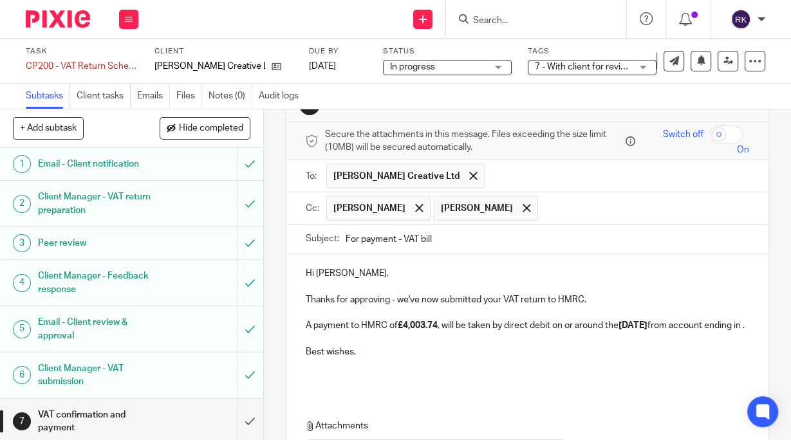
scroll to position [103, 0]
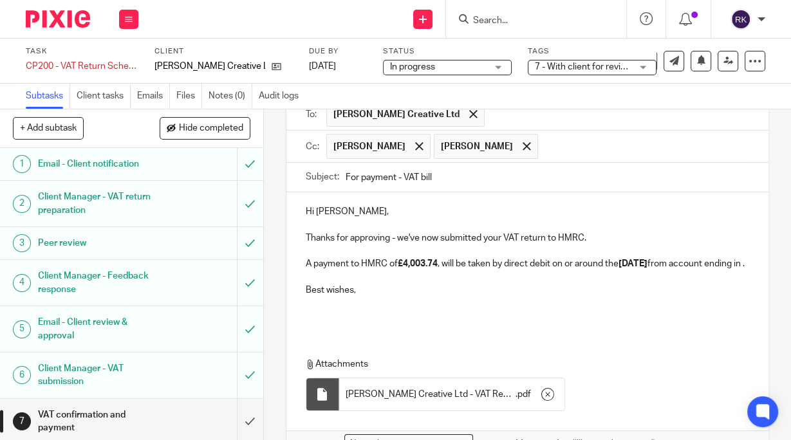
click at [376, 270] on p "A payment to HMRC of £4,003.74 , will be taken by direct debit on or around the…" at bounding box center [528, 264] width 444 height 13
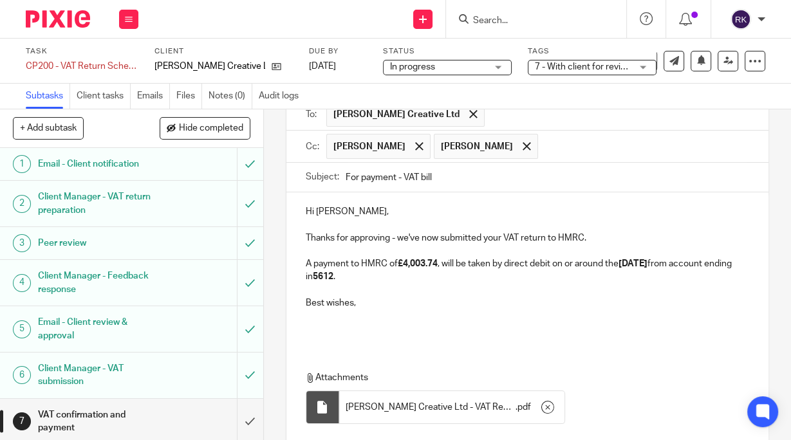
click at [405, 276] on p "A payment to HMRC of £4,003.74 , will be taken by direct debit on or around the…" at bounding box center [528, 271] width 444 height 26
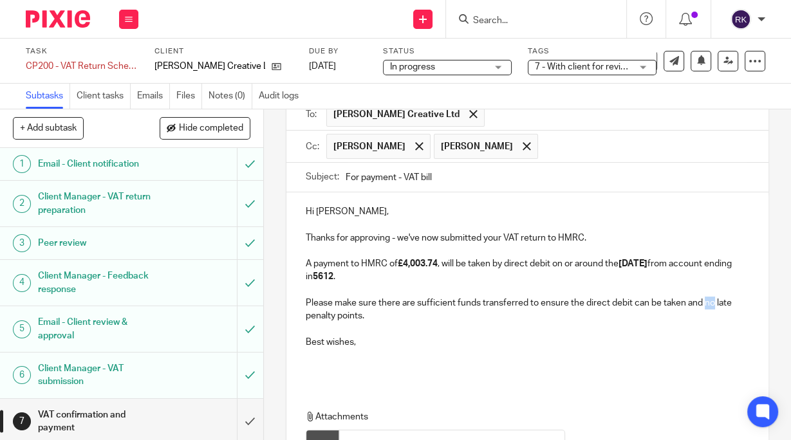
drag, startPoint x: 701, startPoint y: 302, endPoint x: 708, endPoint y: 302, distance: 7.7
click at [708, 302] on p "Please make sure there are sufficient funds transferred to ensure the direct de…" at bounding box center [528, 310] width 444 height 26
click at [428, 317] on p "Please make sure there are sufficient funds transferred to ensure the direct de…" at bounding box center [528, 310] width 444 height 26
click at [301, 314] on div "Hi Jessica, Thanks for approving - we've now submitted your VAT return to HMRC.…" at bounding box center [528, 289] width 482 height 192
drag, startPoint x: 698, startPoint y: 301, endPoint x: 685, endPoint y: 301, distance: 12.9
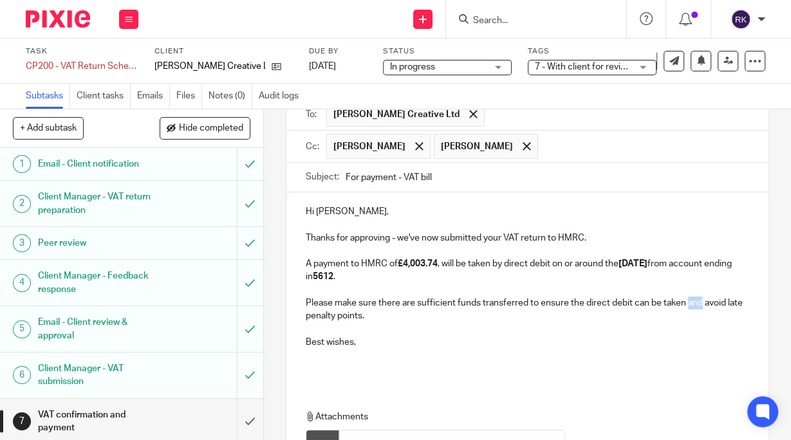
click at [685, 301] on p "Please make sure there are sufficient funds transferred to ensure the direct de…" at bounding box center [528, 310] width 444 height 26
drag, startPoint x: 484, startPoint y: 341, endPoint x: 439, endPoint y: 342, distance: 44.4
click at [482, 341] on p "Best wishes," at bounding box center [528, 342] width 444 height 13
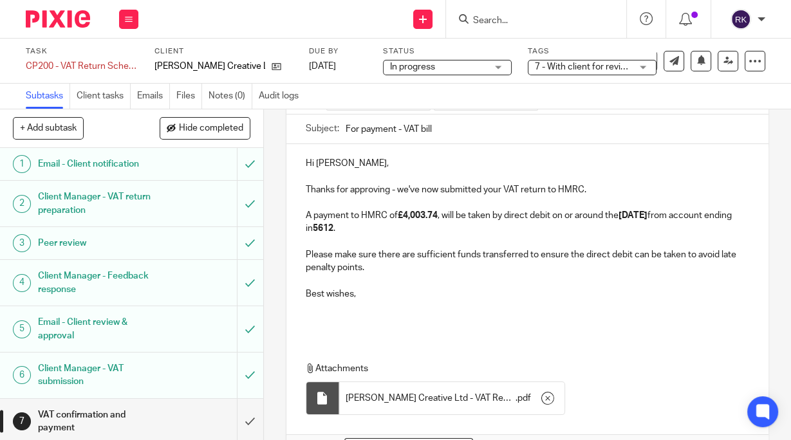
scroll to position [155, 0]
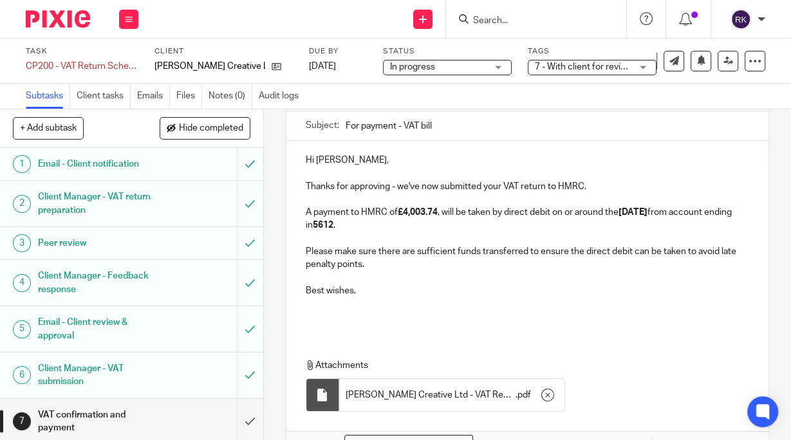
click at [384, 264] on p "Please make sure there are sufficient funds transferred to ensure the direct de…" at bounding box center [528, 258] width 444 height 26
click at [716, 250] on p "Please make sure there are sufficient funds transferred to ensure the direct de…" at bounding box center [528, 258] width 444 height 26
click at [554, 301] on p at bounding box center [528, 304] width 444 height 13
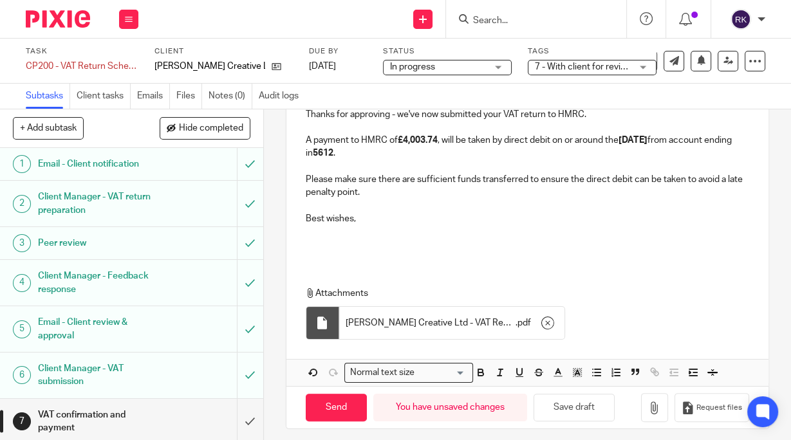
scroll to position [232, 0]
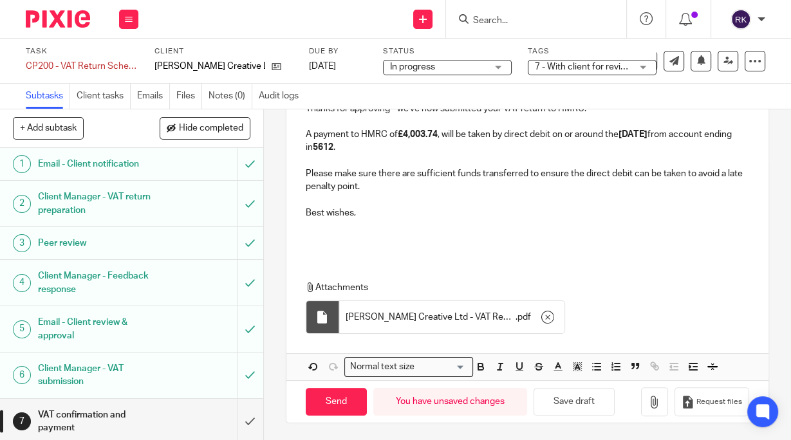
click at [307, 211] on p "Best wishes," at bounding box center [528, 213] width 444 height 13
click at [331, 243] on div "Hi Jessica, Thanks for approving - we've now submitted your VAT return to HMRC.…" at bounding box center [528, 159] width 482 height 192
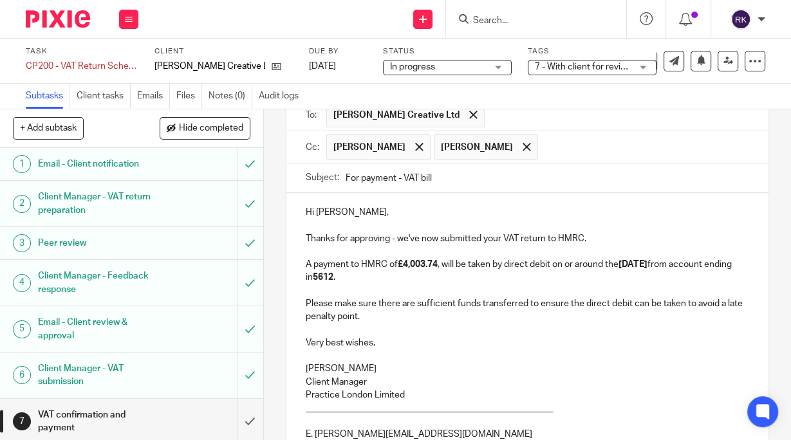
scroll to position [103, 0]
click at [343, 211] on p "Hi Jessica," at bounding box center [528, 211] width 444 height 13
click at [440, 203] on div "Hi Jes, Thanks for approving - we've now submitted your VAT return to HMRC. A p…" at bounding box center [528, 396] width 482 height 407
click at [340, 235] on p "Thanks for approving - we've now submitted your VAT return to HMRC." at bounding box center [528, 238] width 444 height 13
click at [461, 278] on p "A payment to HMRC of £4,003.74 , will be taken by direct debit on or around the…" at bounding box center [528, 271] width 444 height 26
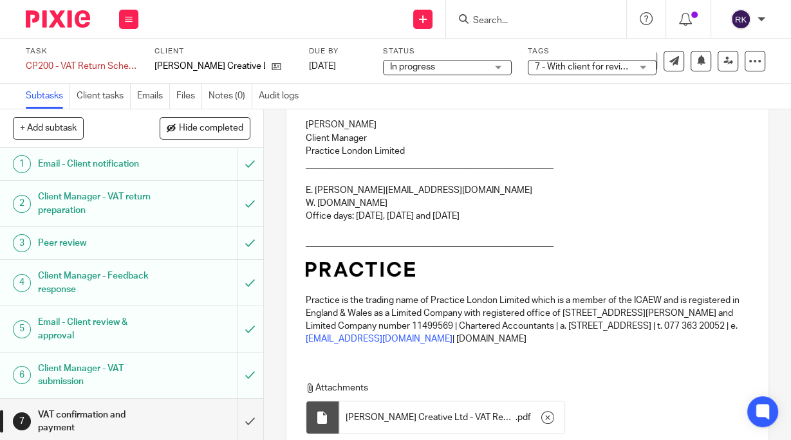
scroll to position [460, 0]
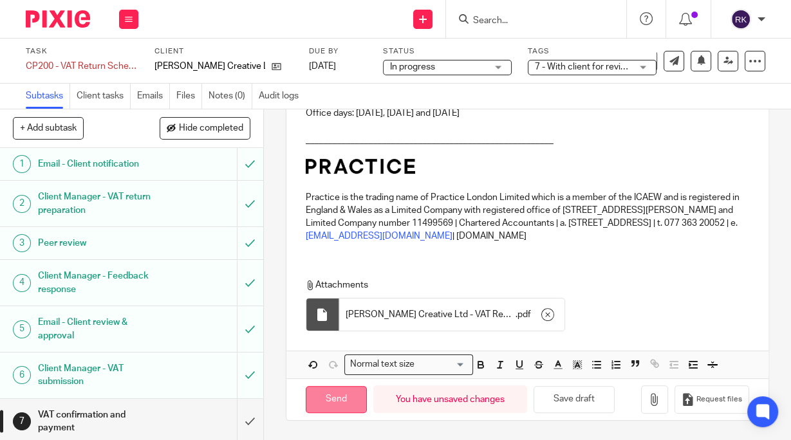
click at [332, 399] on input "Send" at bounding box center [336, 400] width 61 height 28
type input "Sent"
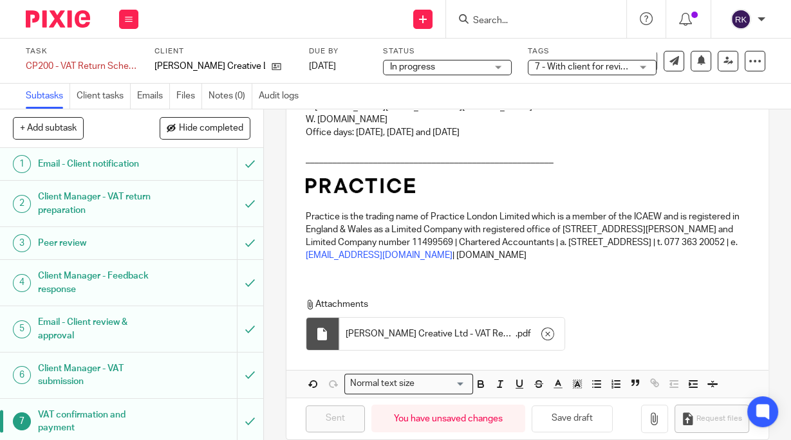
scroll to position [409, 0]
